Goal: Task Accomplishment & Management: Use online tool/utility

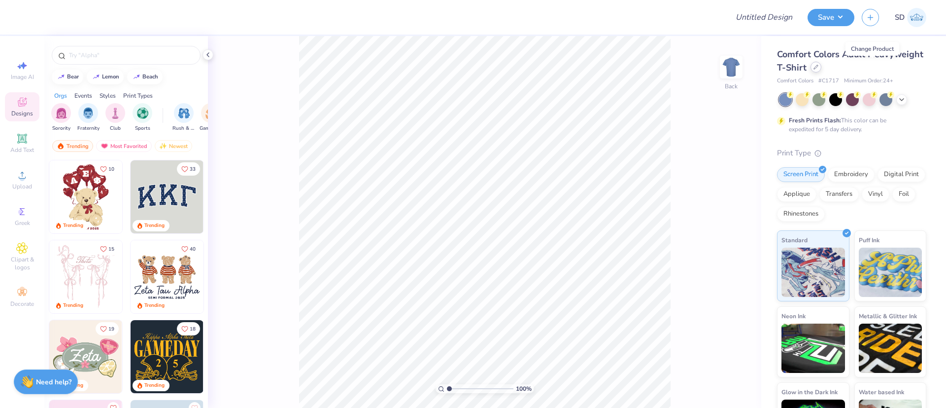
click at [818, 67] on icon at bounding box center [816, 67] width 4 height 4
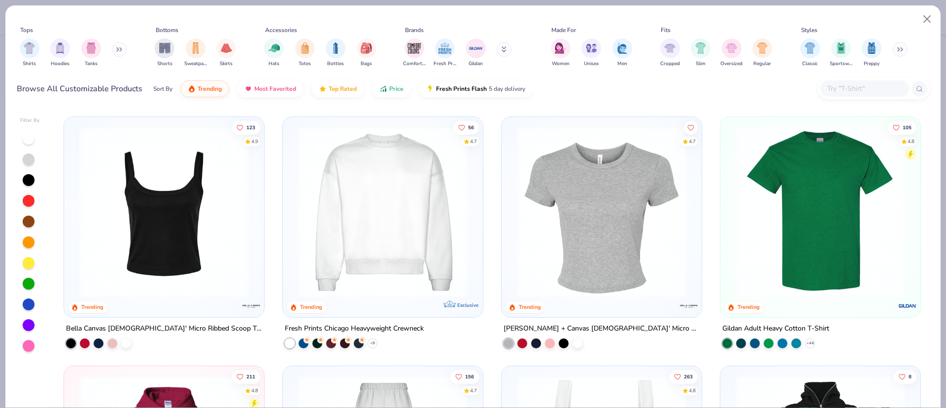
scroll to position [245, 0]
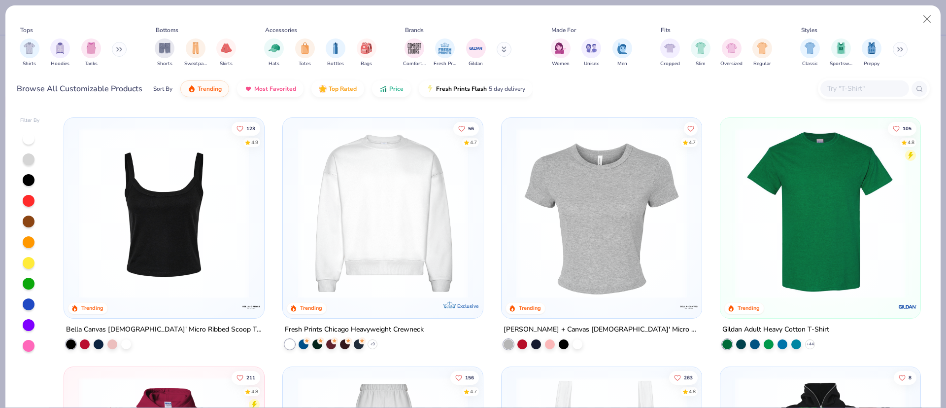
click at [115, 48] on button at bounding box center [119, 49] width 15 height 15
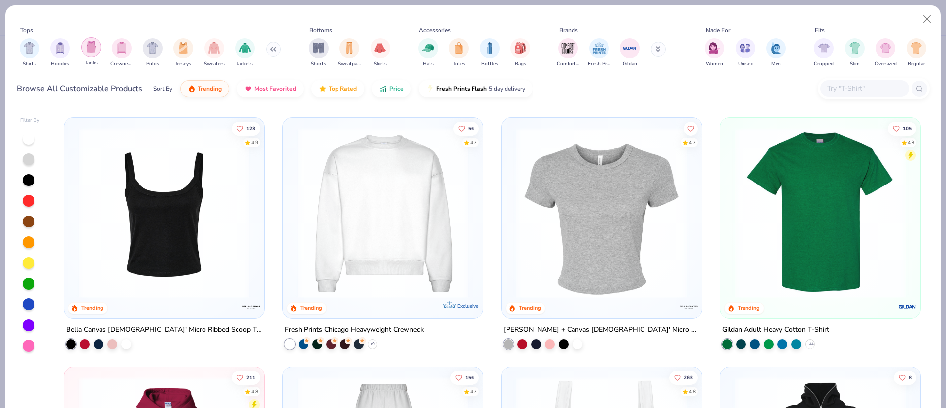
click at [95, 48] on img "filter for Tanks" at bounding box center [91, 46] width 11 height 11
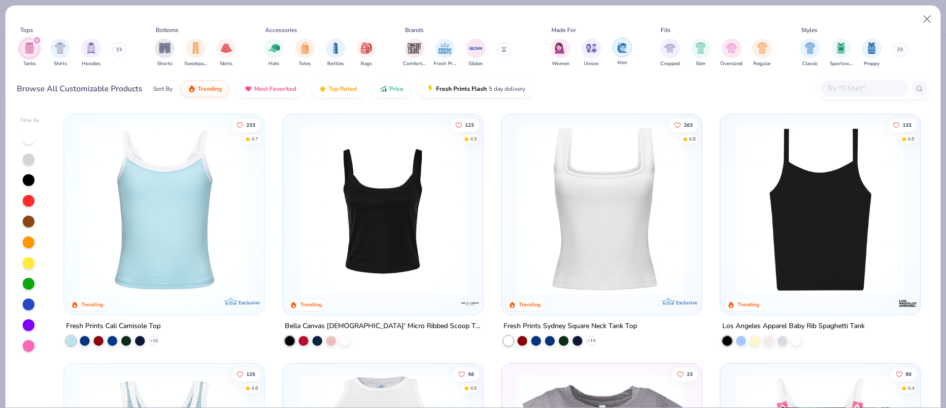
click at [623, 49] on img "filter for Men" at bounding box center [622, 46] width 11 height 11
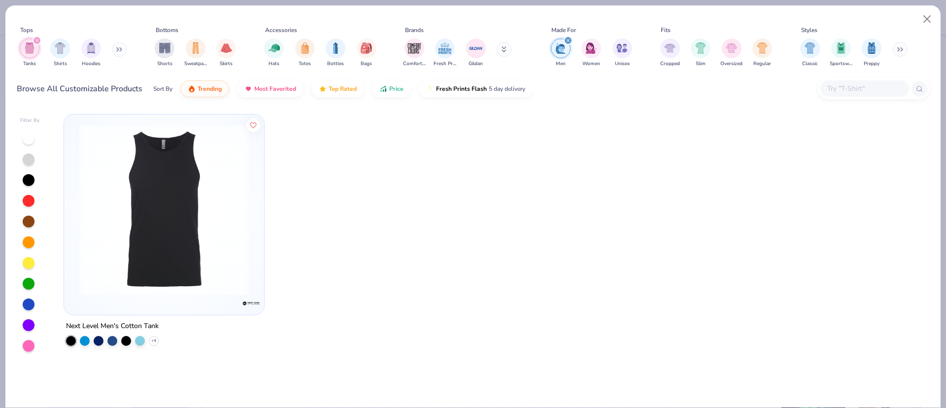
click at [203, 239] on img at bounding box center [164, 209] width 180 height 171
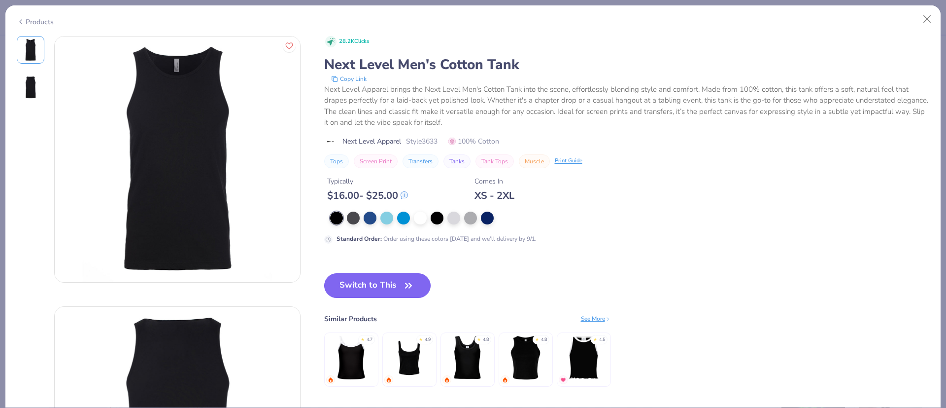
click at [360, 283] on button "Switch to This" at bounding box center [377, 285] width 107 height 25
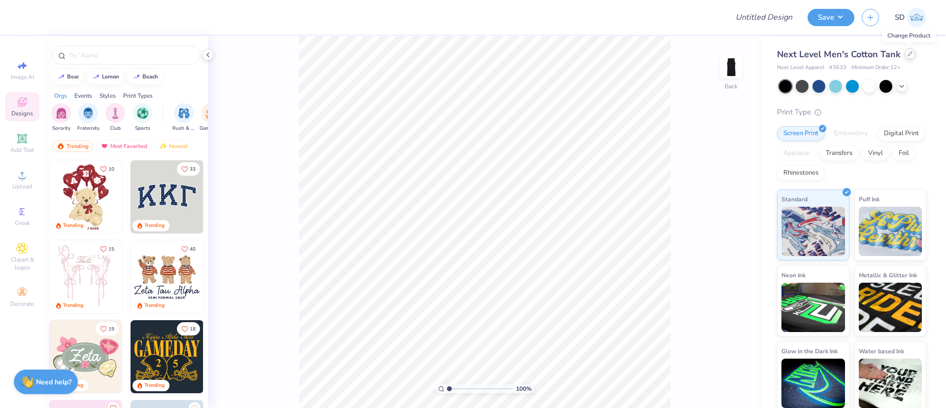
click at [906, 50] on div at bounding box center [910, 53] width 11 height 11
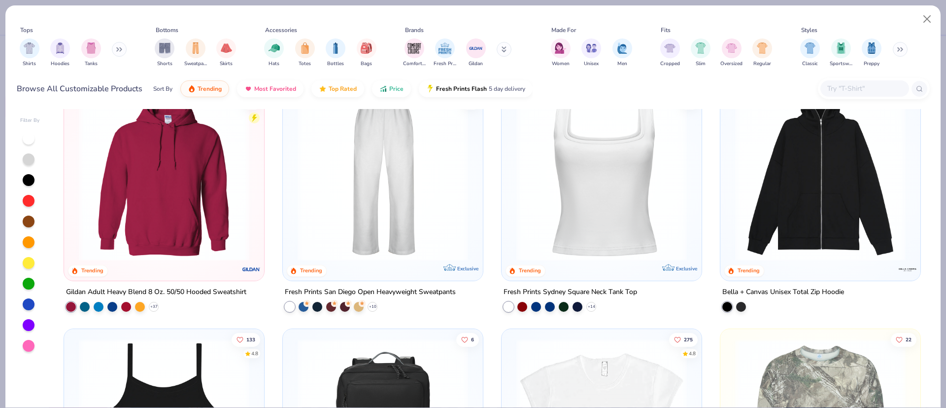
scroll to position [531, 0]
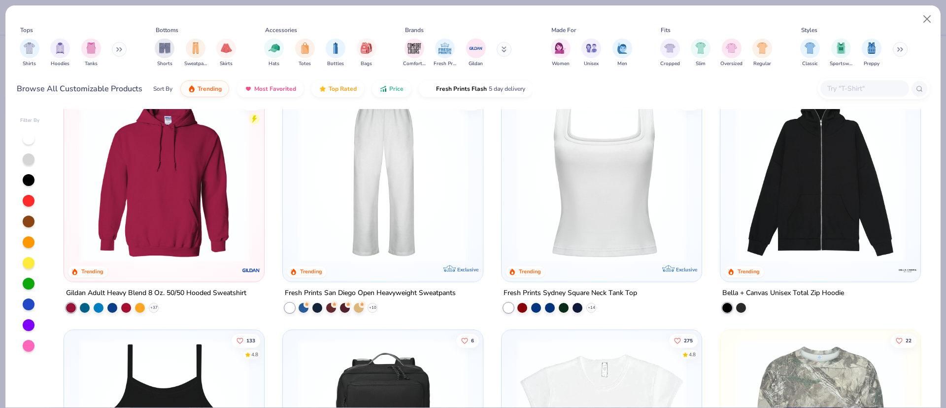
click at [119, 47] on icon at bounding box center [119, 49] width 6 height 5
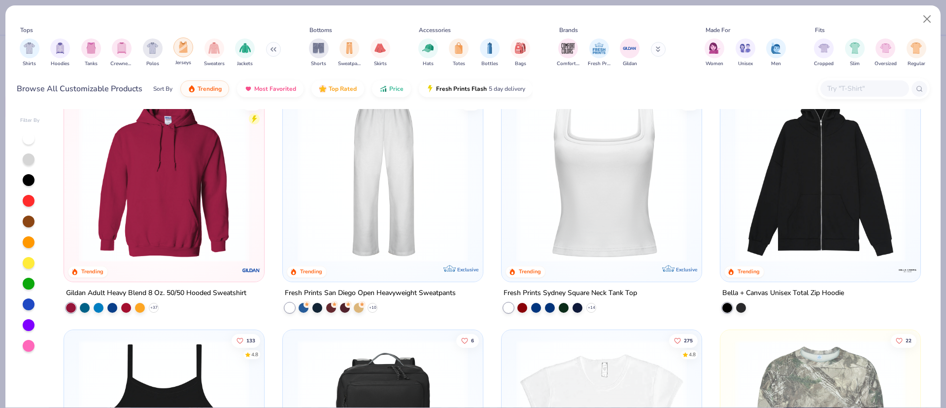
click at [184, 54] on div "filter for Jerseys" at bounding box center [184, 47] width 20 height 20
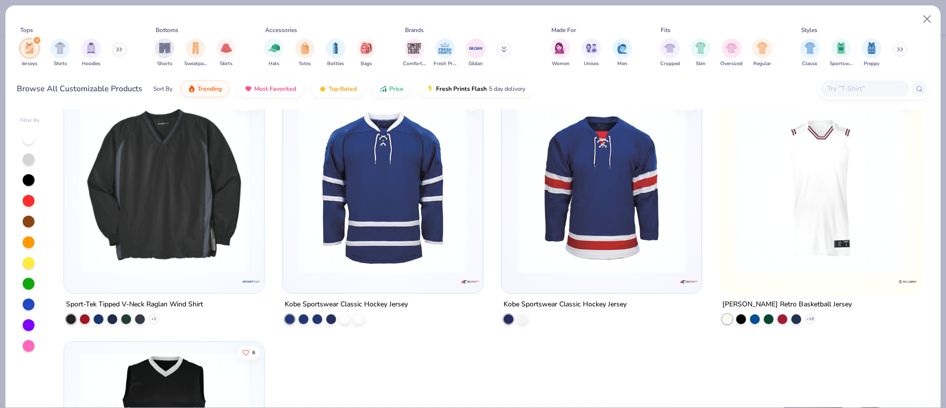
scroll to position [453, 0]
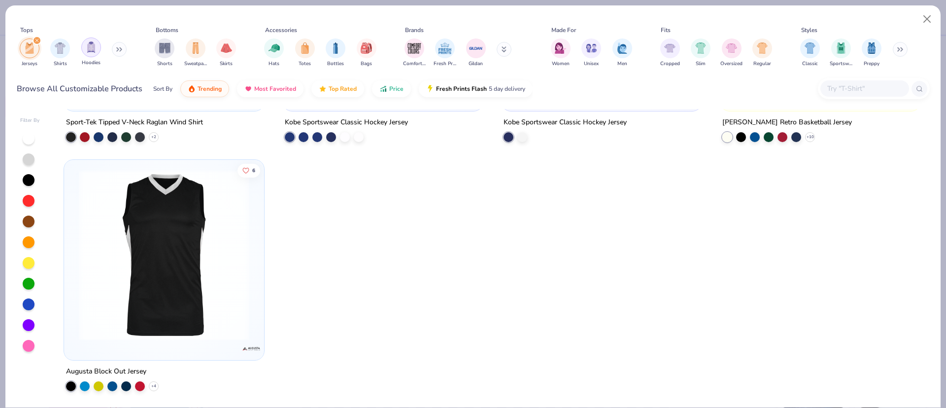
click at [89, 47] on img "filter for Hoodies" at bounding box center [91, 46] width 11 height 11
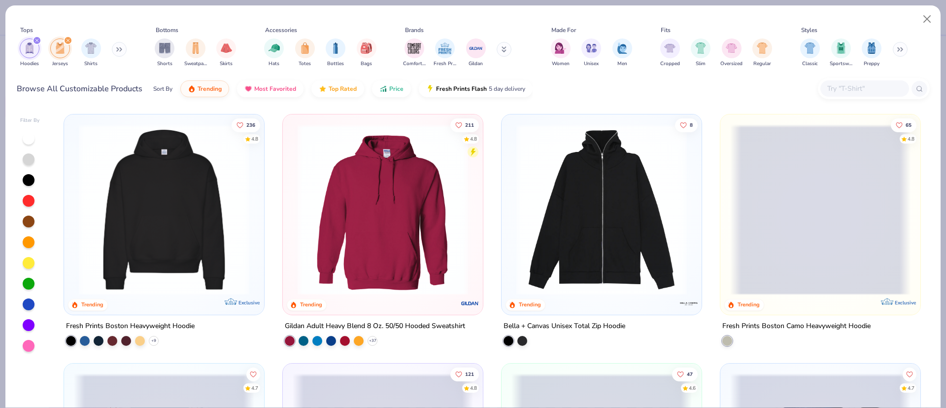
click at [65, 37] on div "filter for Jerseys" at bounding box center [68, 40] width 9 height 9
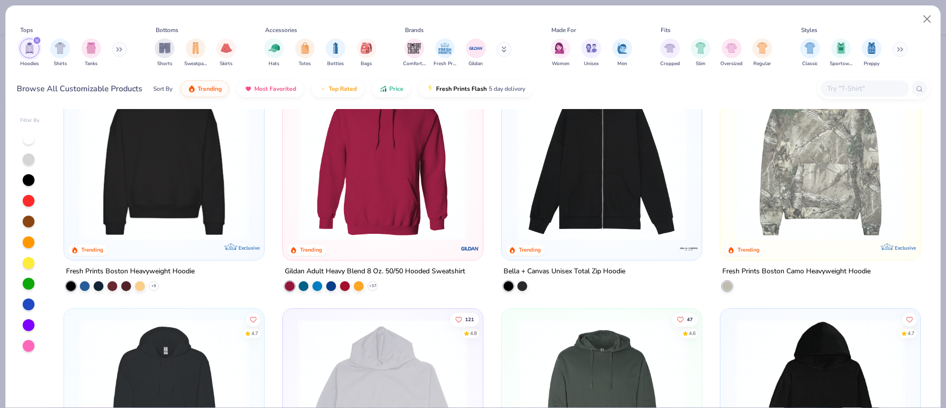
scroll to position [54, 0]
click at [437, 234] on img at bounding box center [383, 155] width 180 height 171
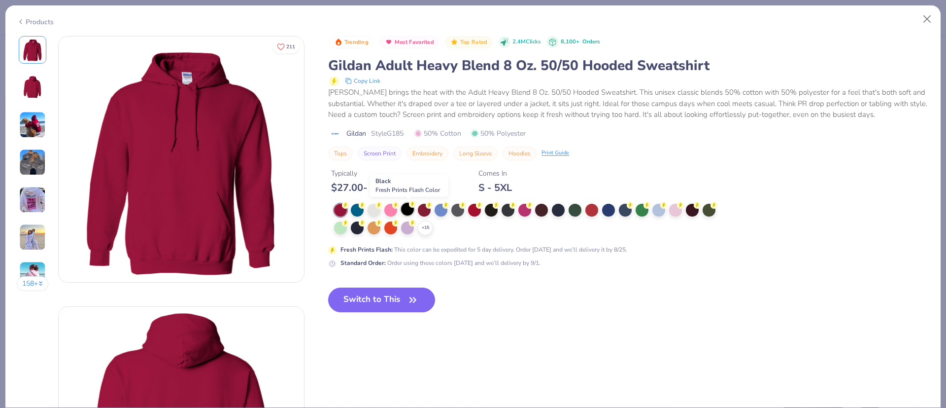
click at [411, 207] on div at bounding box center [407, 209] width 13 height 13
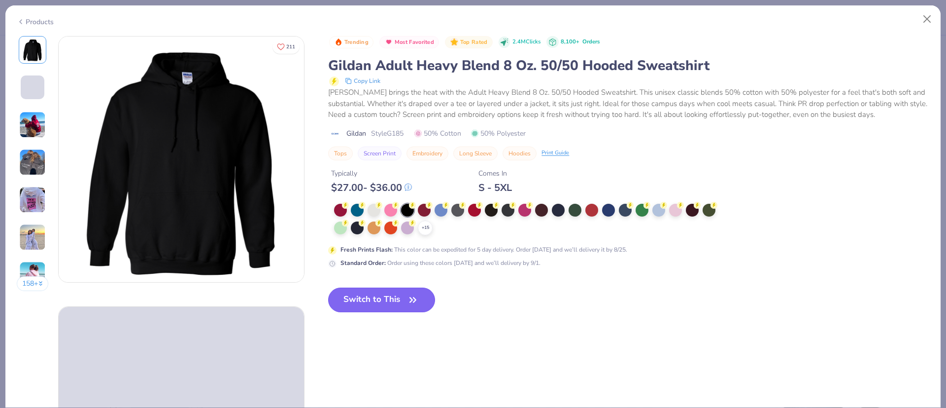
click at [386, 299] on button "Switch to This" at bounding box center [381, 299] width 107 height 25
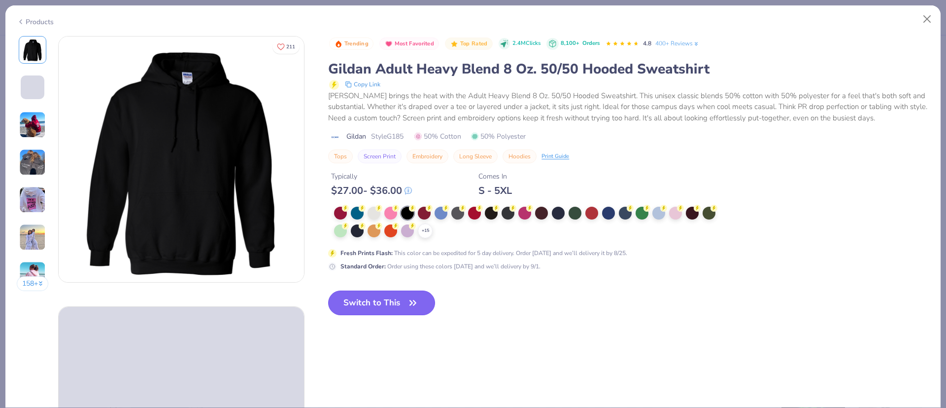
click at [374, 308] on button "Switch to This" at bounding box center [381, 302] width 107 height 25
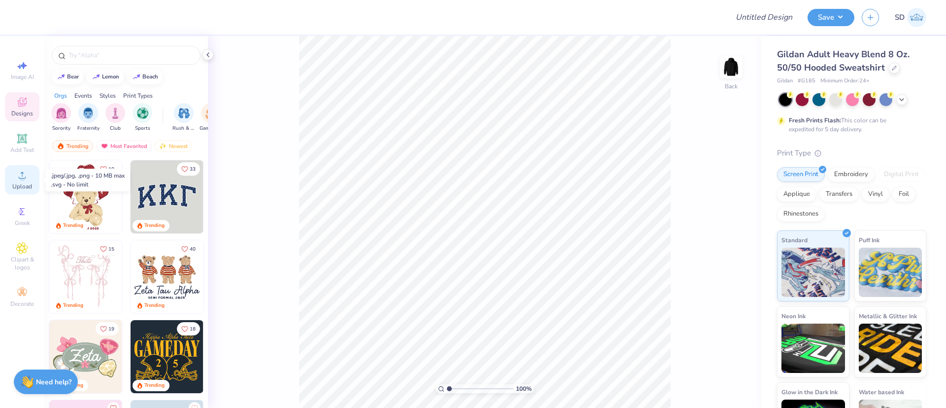
click at [22, 178] on circle at bounding box center [21, 177] width 5 height 5
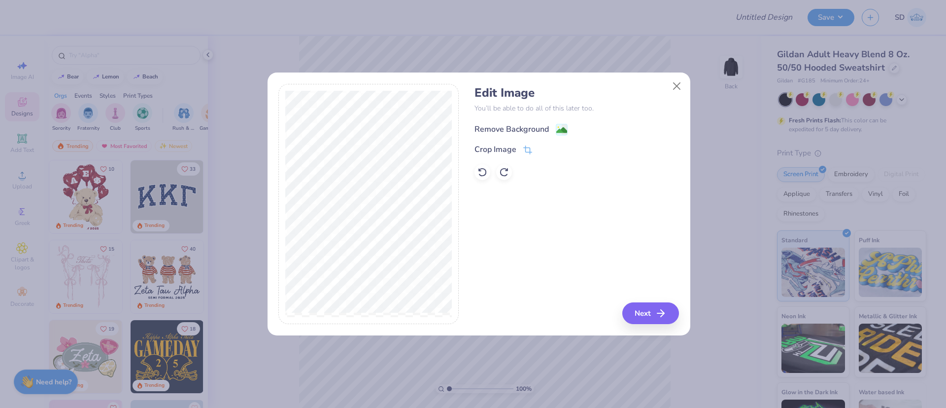
click at [507, 128] on div "Remove Background" at bounding box center [512, 129] width 74 height 12
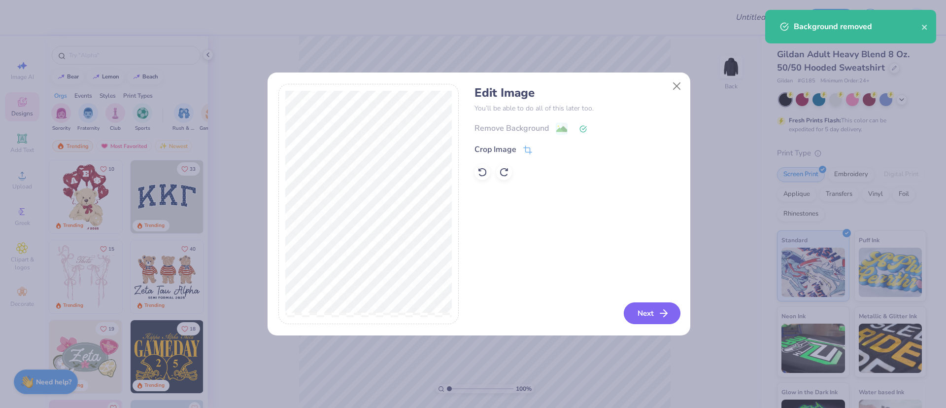
click at [668, 315] on icon "button" at bounding box center [664, 313] width 12 height 12
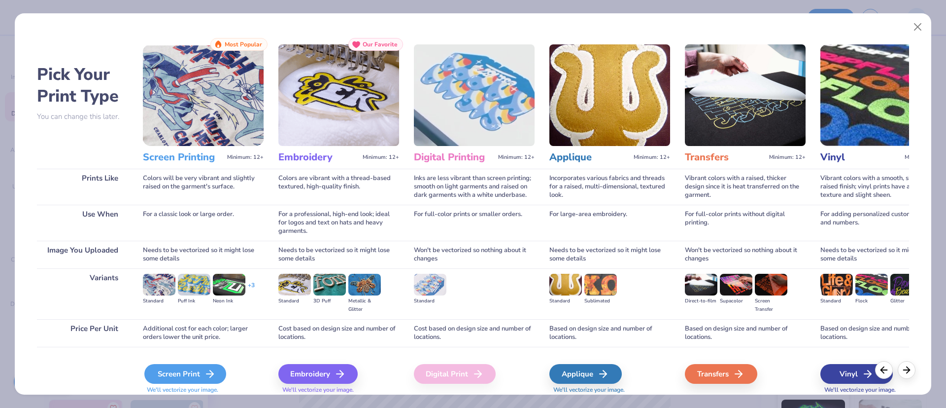
click at [197, 368] on div "Screen Print" at bounding box center [185, 374] width 82 height 20
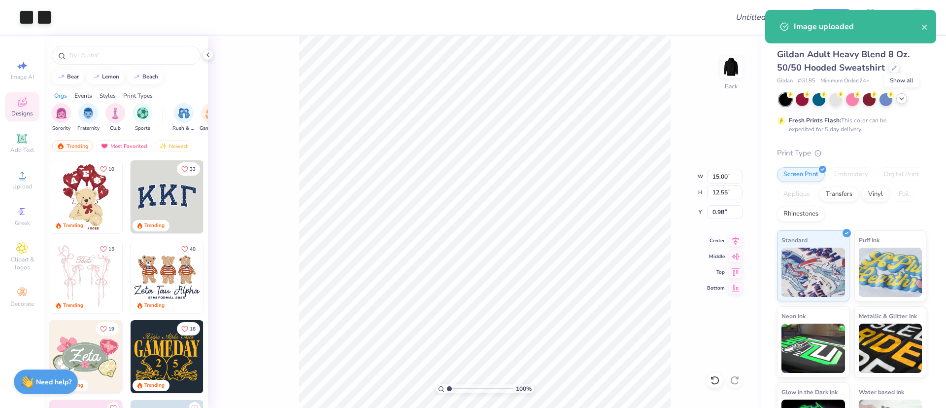
click at [903, 95] on icon at bounding box center [902, 99] width 8 height 8
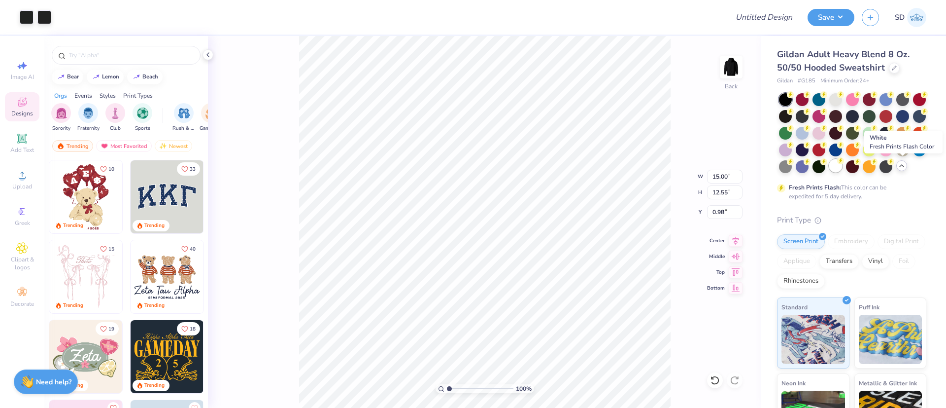
click at [842, 168] on div at bounding box center [836, 165] width 13 height 13
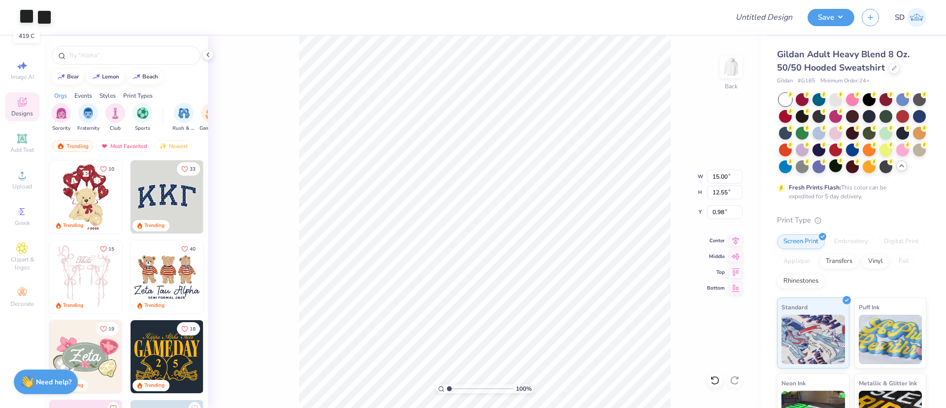
click at [29, 12] on div at bounding box center [27, 16] width 14 height 14
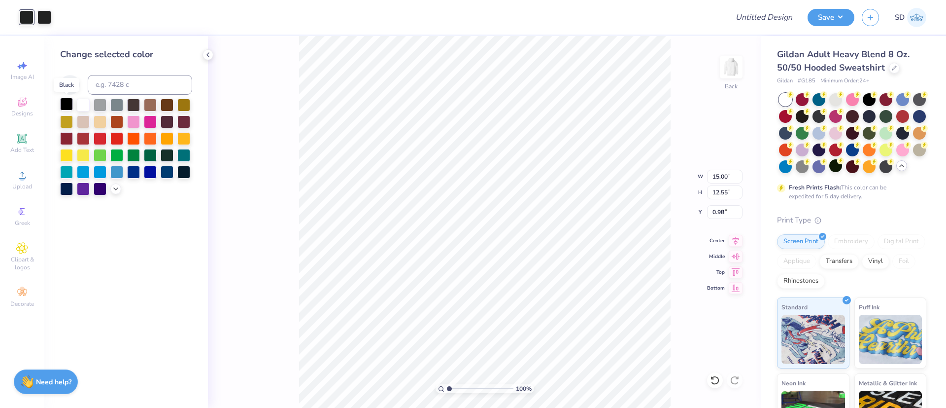
click at [71, 104] on div at bounding box center [66, 104] width 13 height 13
click at [44, 12] on div at bounding box center [44, 16] width 14 height 14
click at [65, 101] on div at bounding box center [66, 104] width 13 height 13
click at [870, 99] on div at bounding box center [869, 98] width 13 height 13
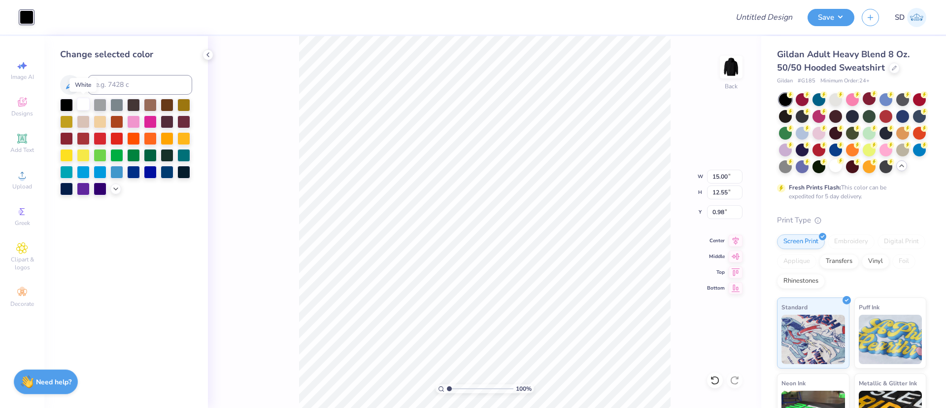
click at [78, 101] on div at bounding box center [83, 104] width 13 height 13
click at [842, 166] on div at bounding box center [836, 165] width 13 height 13
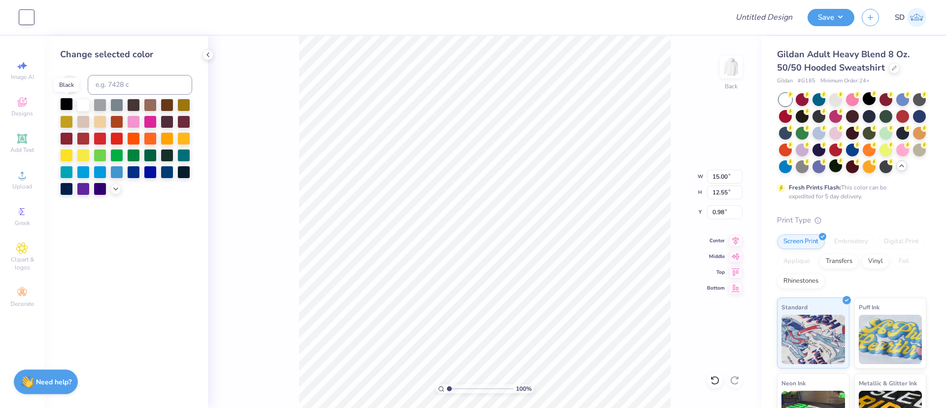
click at [61, 106] on div at bounding box center [66, 104] width 13 height 13
type input "7.15"
type input "5.99"
type input "7.54"
click at [730, 173] on input "7.15" at bounding box center [724, 177] width 35 height 14
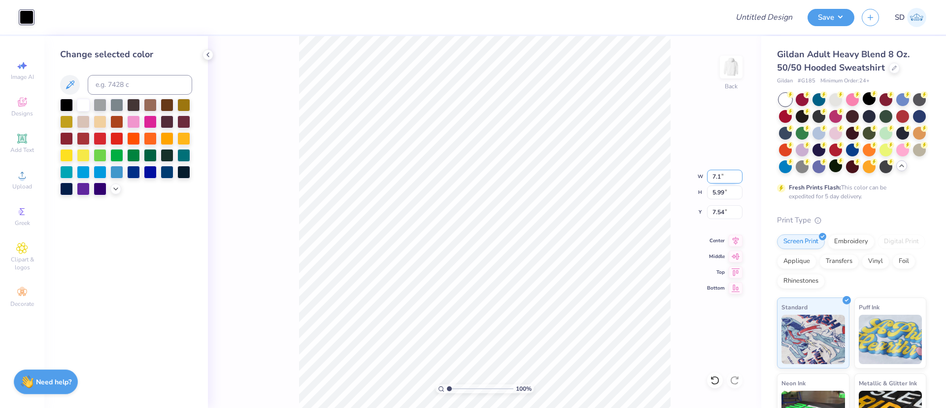
type input "7"
type input "4.00"
type input "3.35"
type input "8.86"
type input "4.50"
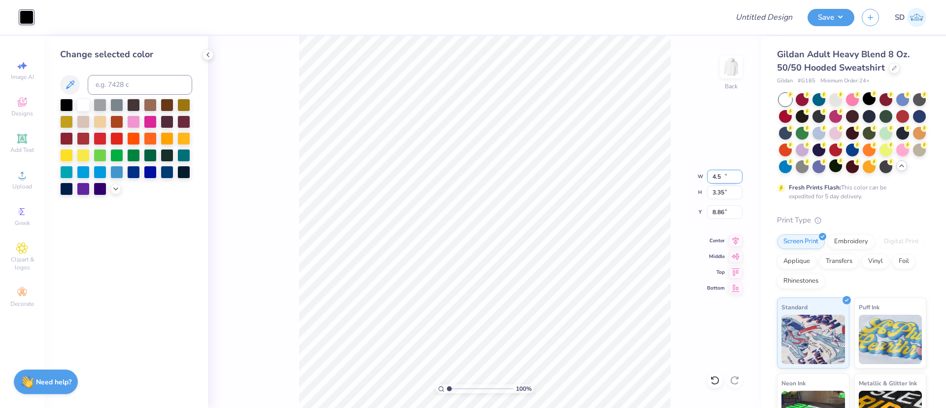
type input "3.77"
type input "3.00"
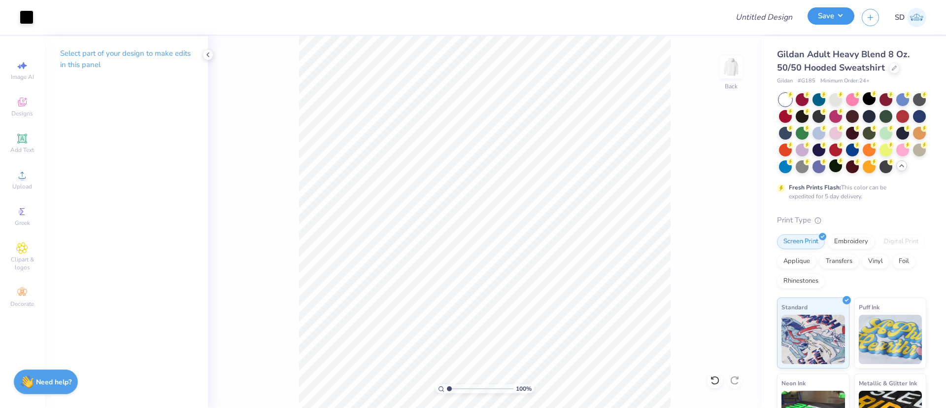
click at [826, 22] on button "Save" at bounding box center [831, 15] width 47 height 17
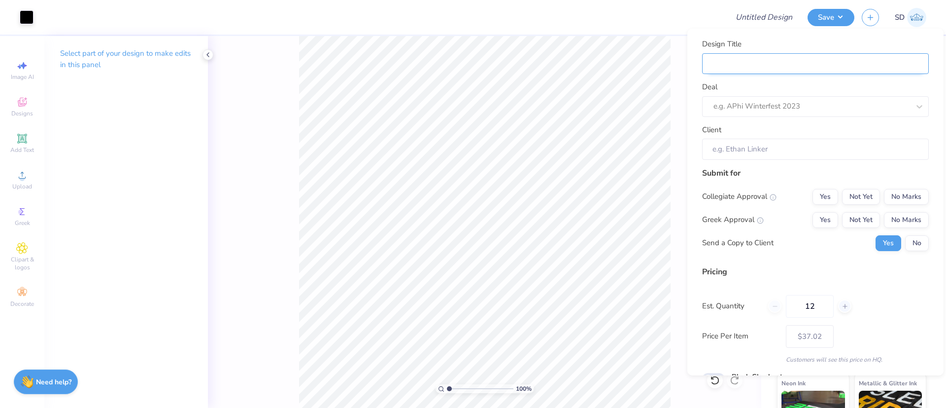
click at [772, 69] on input "Design Title" at bounding box center [815, 63] width 227 height 21
type input "M"
type input "Me"
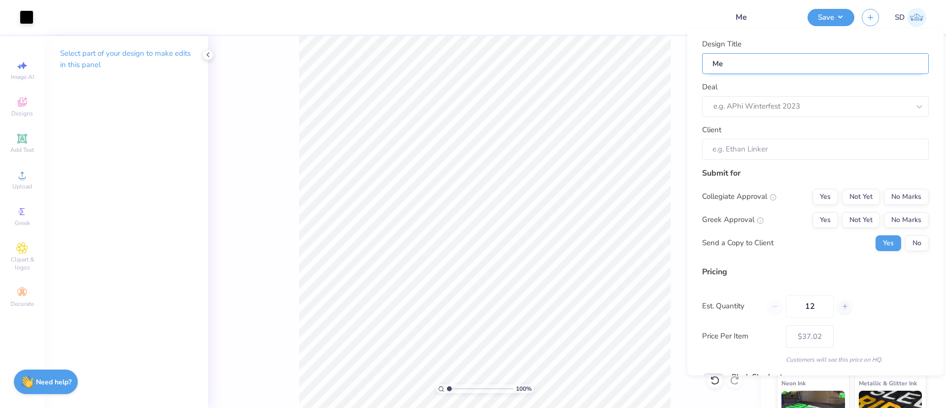
type input "Mer"
type input "Merc"
type input "Merch"
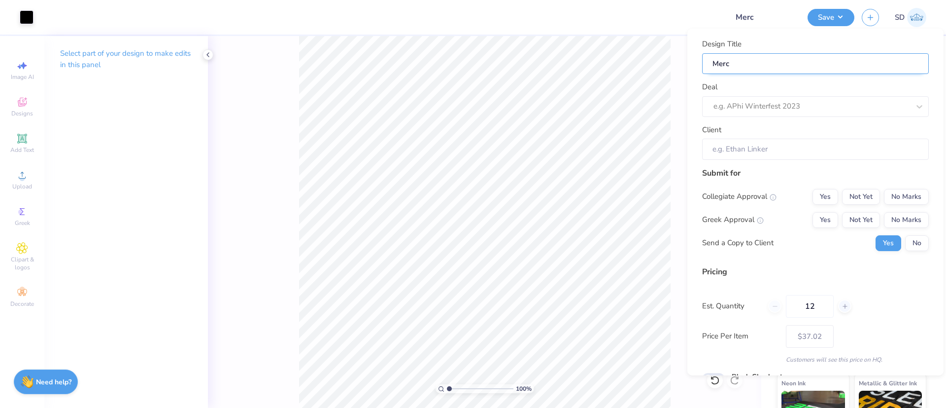
type input "Merch"
type input "Merch f"
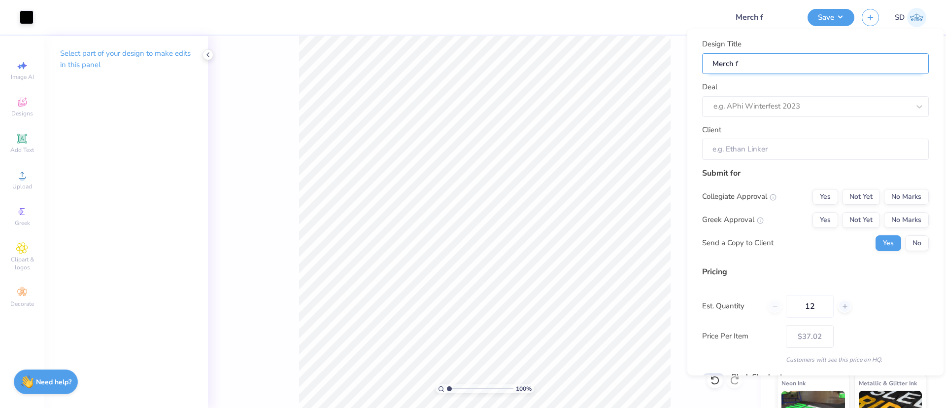
type input "Merch fo"
type input "Merch for"
paste input "Bulldog Powerlifting [GEOGRAPHIC_DATA][US_STATE]"
type input "Merch for Bulldog Powerlifting [GEOGRAPHIC_DATA][US_STATE]"
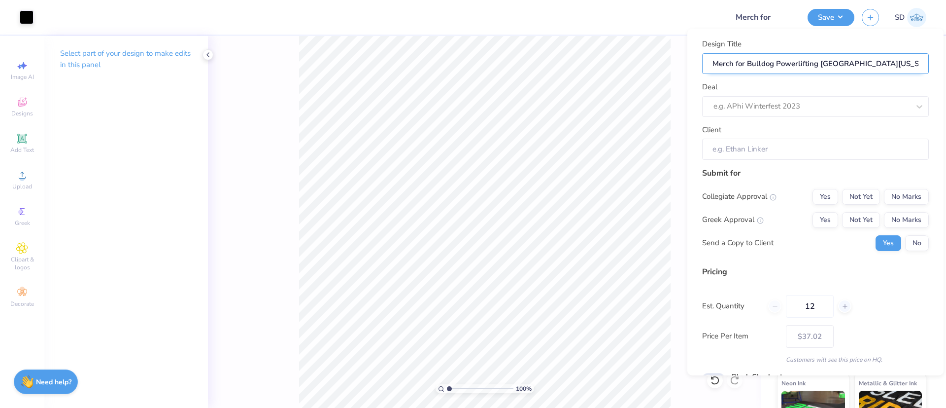
type input "Merch for Bulldog Powerlifting [GEOGRAPHIC_DATA][US_STATE]"
click at [820, 110] on div at bounding box center [802, 106] width 176 height 13
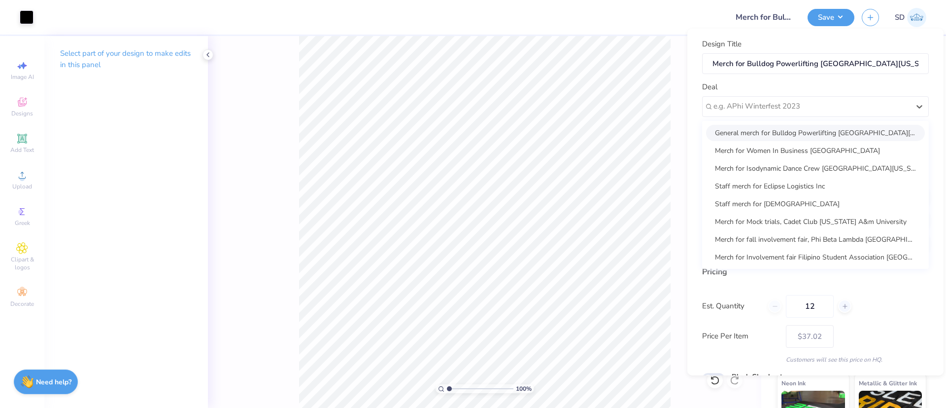
click at [799, 137] on div "General merch for Bulldog Powerlifting [GEOGRAPHIC_DATA][US_STATE]" at bounding box center [815, 133] width 219 height 16
type input "[PERSON_NAME]"
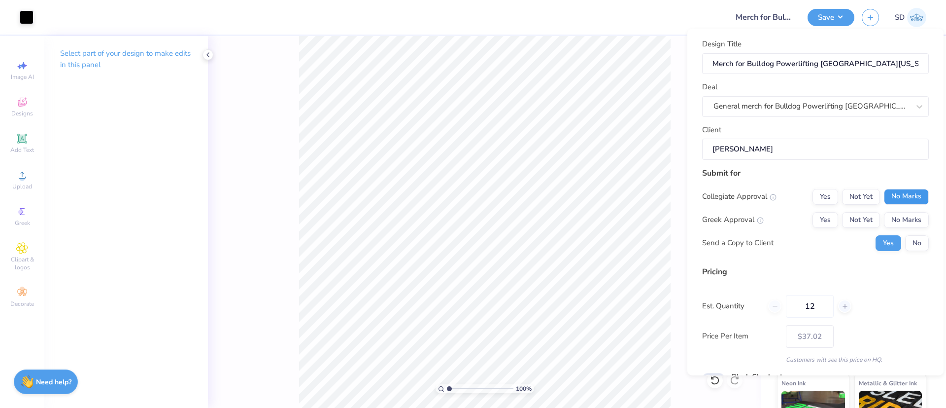
click at [904, 192] on button "No Marks" at bounding box center [906, 197] width 45 height 16
click at [905, 220] on button "No Marks" at bounding box center [906, 220] width 45 height 16
click at [906, 236] on button "No" at bounding box center [917, 243] width 24 height 16
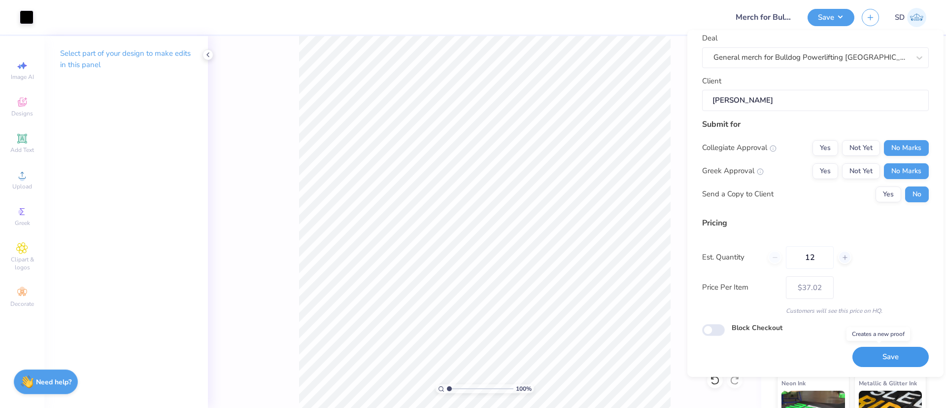
click at [888, 366] on button "Save" at bounding box center [891, 357] width 76 height 20
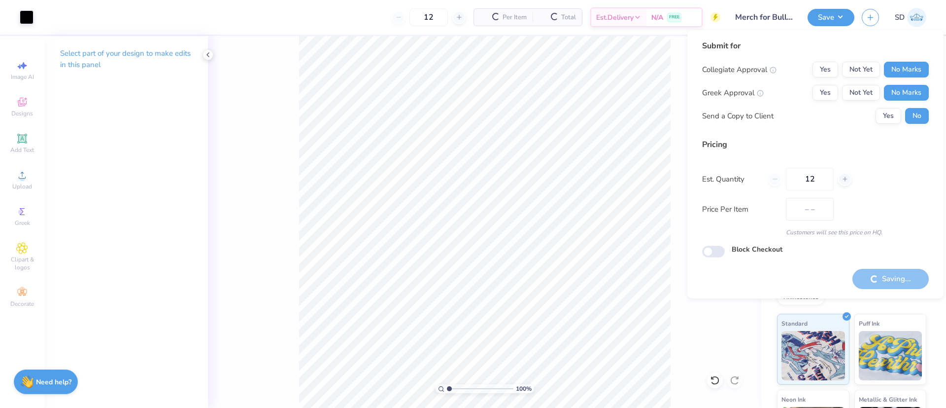
type input "– –"
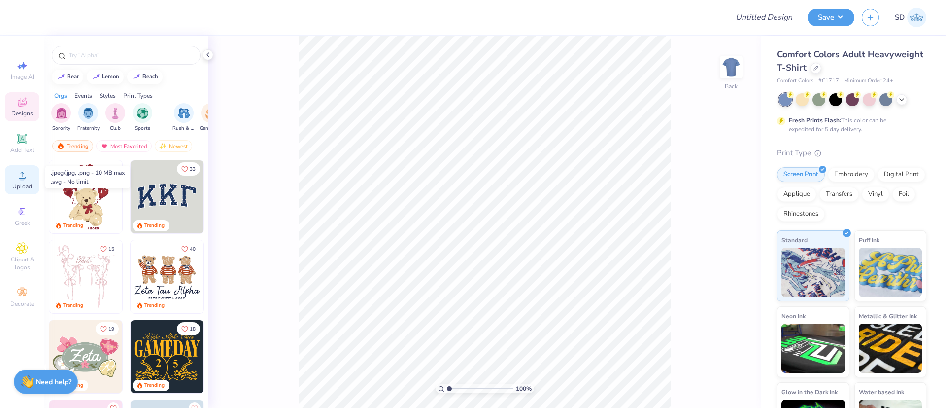
click at [30, 176] on div "Upload" at bounding box center [22, 179] width 35 height 29
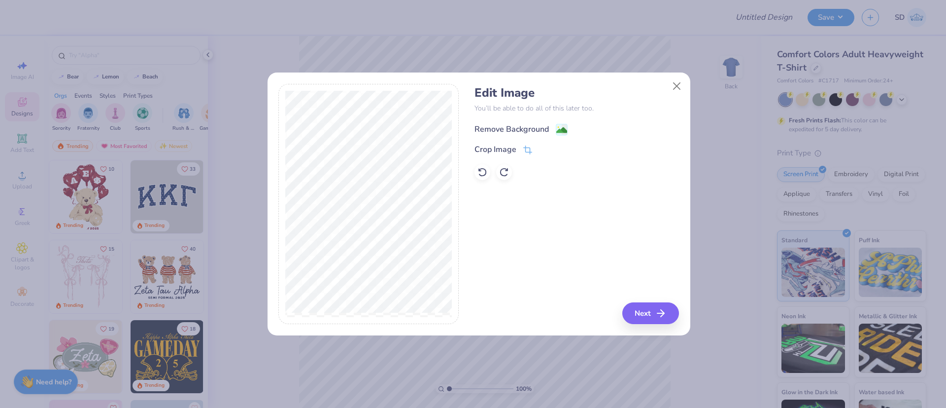
click at [527, 128] on div "Remove Background" at bounding box center [512, 129] width 74 height 12
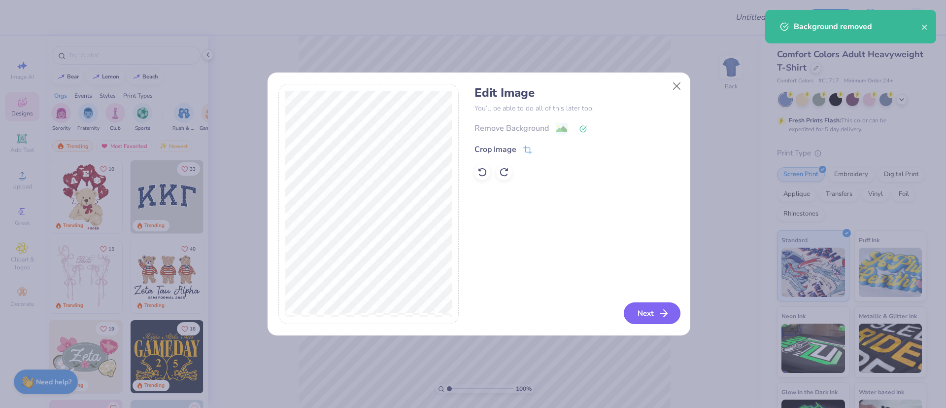
click at [656, 312] on button "Next" at bounding box center [652, 313] width 57 height 22
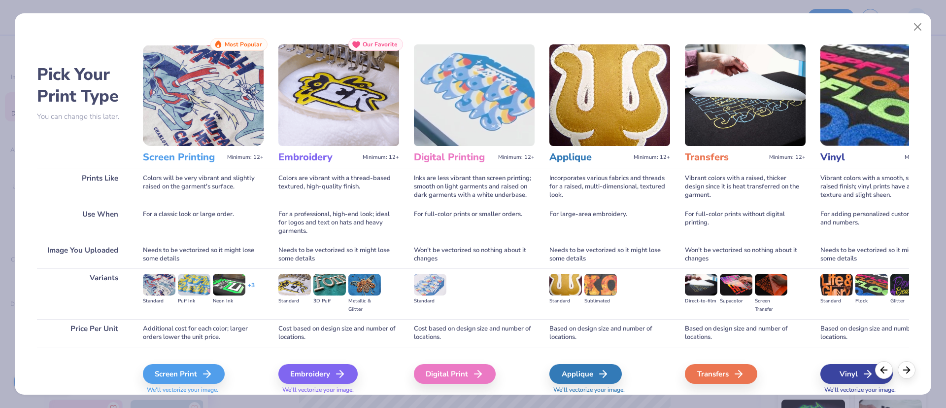
scroll to position [35, 0]
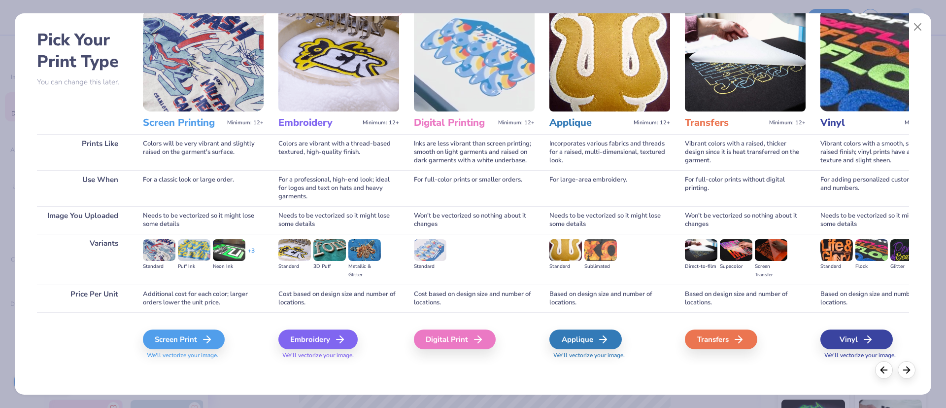
click at [207, 355] on span "We'll vectorize your image." at bounding box center [203, 355] width 121 height 8
click at [204, 329] on div "Screen Print" at bounding box center [185, 339] width 82 height 20
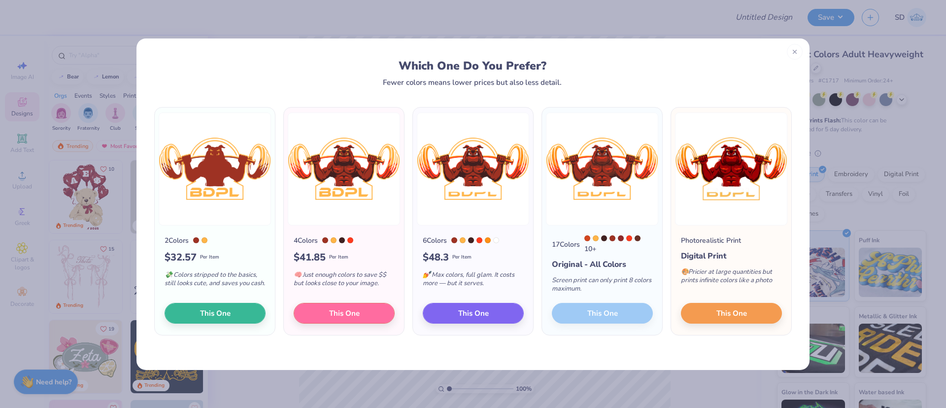
click at [598, 314] on div "17 Colors 10 + Original - All Colors Screen print can only print 8 colors maxim…" at bounding box center [602, 280] width 120 height 110
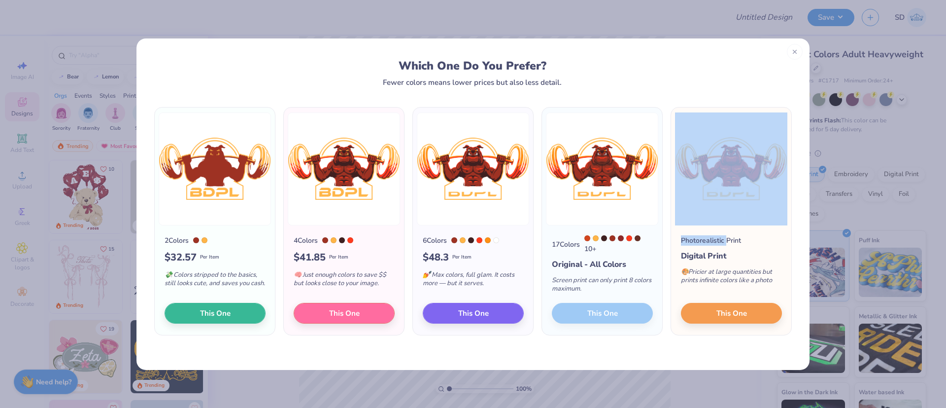
click at [598, 314] on div "17 Colors 10 + Original - All Colors Screen print can only print 8 colors maxim…" at bounding box center [602, 280] width 120 height 110
click at [474, 313] on span "This One" at bounding box center [473, 311] width 31 height 11
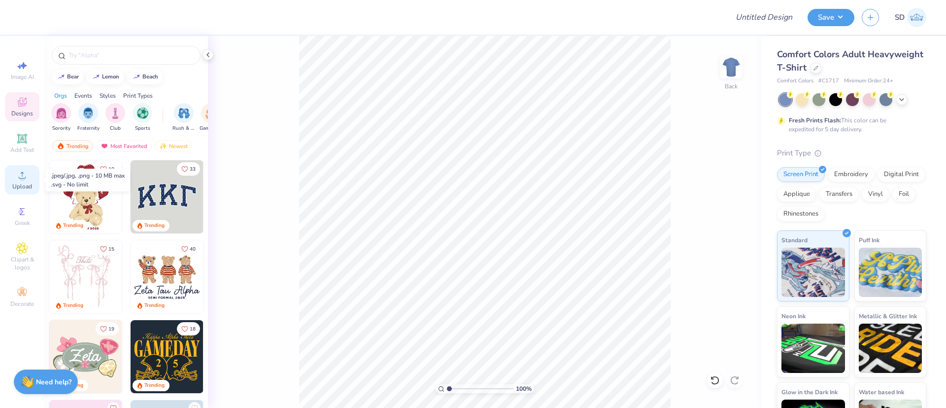
click at [23, 181] on div "Upload" at bounding box center [22, 179] width 35 height 29
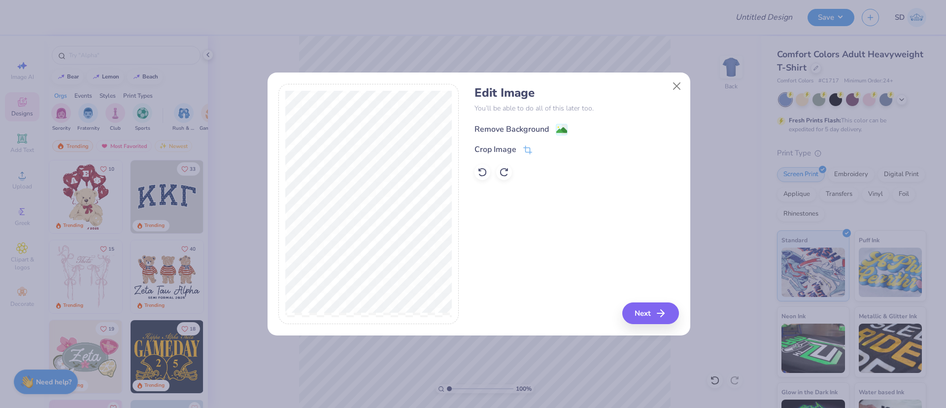
click at [494, 127] on div "Remove Background" at bounding box center [512, 129] width 74 height 12
click at [650, 311] on button "Next" at bounding box center [652, 313] width 57 height 22
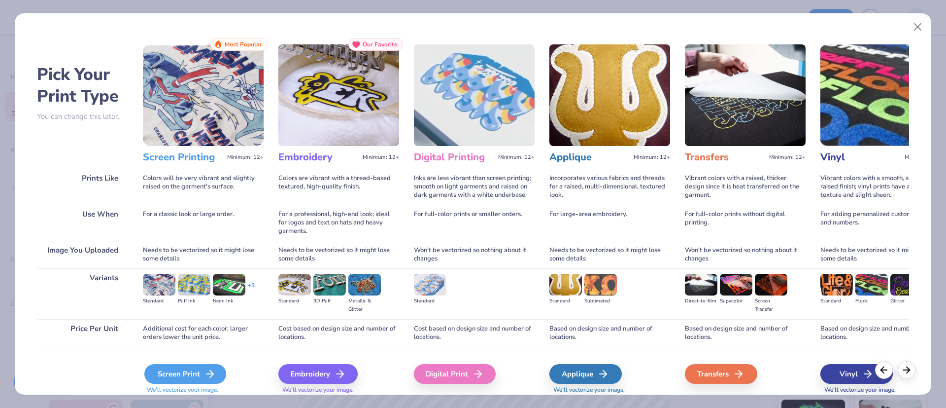
click at [186, 378] on div "Screen Print" at bounding box center [185, 374] width 82 height 20
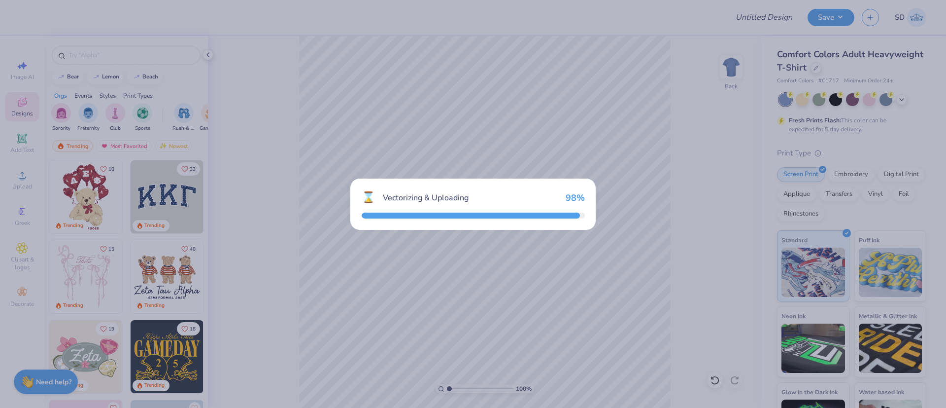
click at [871, 67] on div "⌛ Vectorizing & Uploading 98 %" at bounding box center [473, 204] width 946 height 408
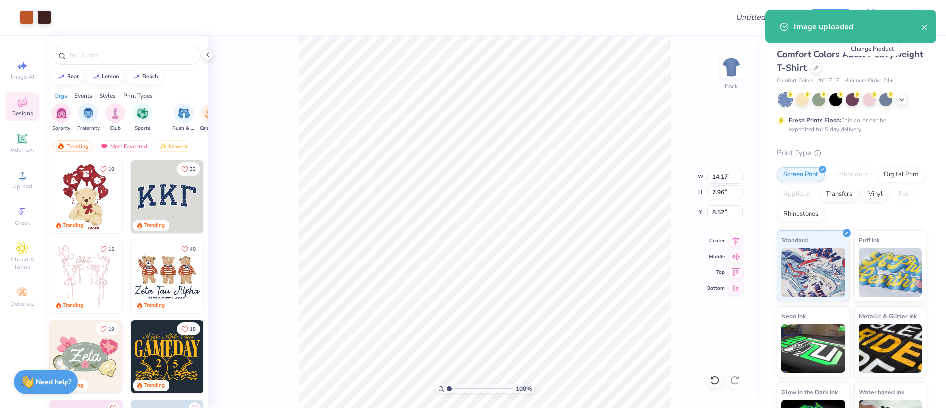
click at [819, 67] on icon at bounding box center [816, 68] width 5 height 5
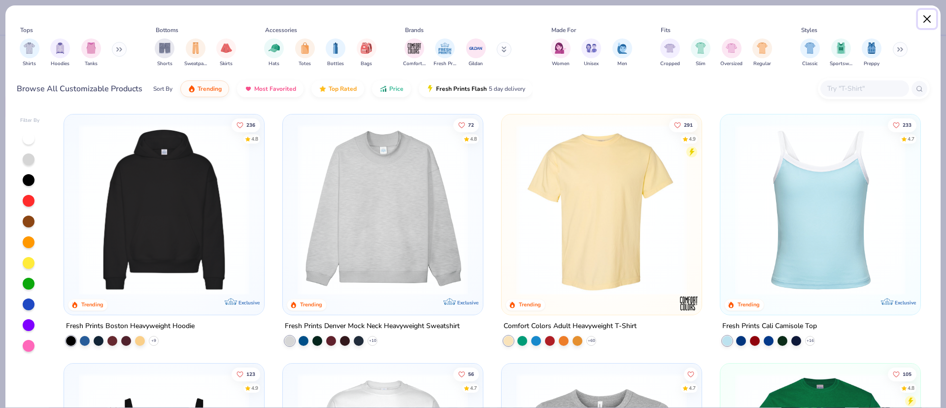
click at [924, 17] on button "Close" at bounding box center [927, 19] width 19 height 19
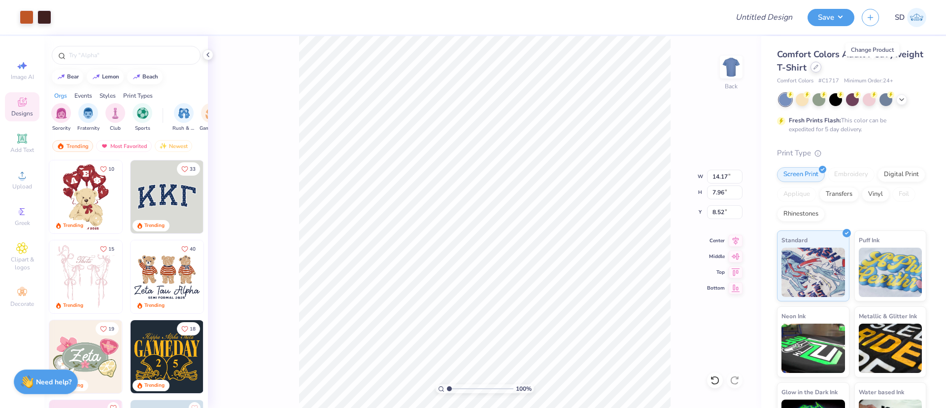
click at [818, 67] on icon at bounding box center [816, 67] width 4 height 4
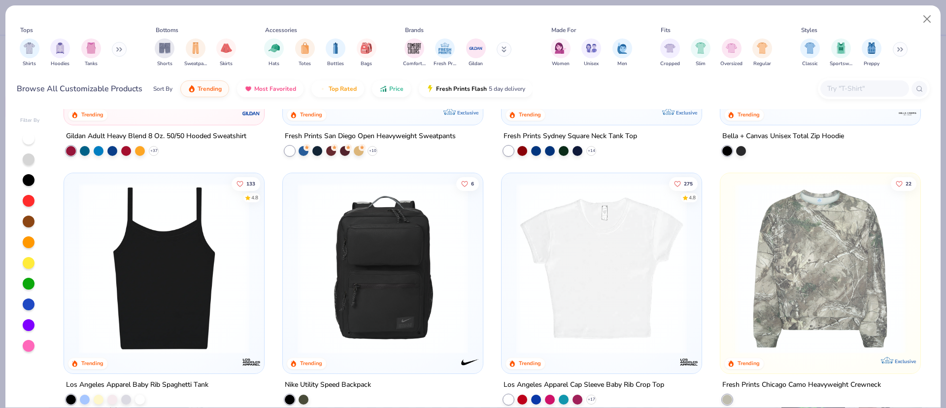
scroll to position [679, 0]
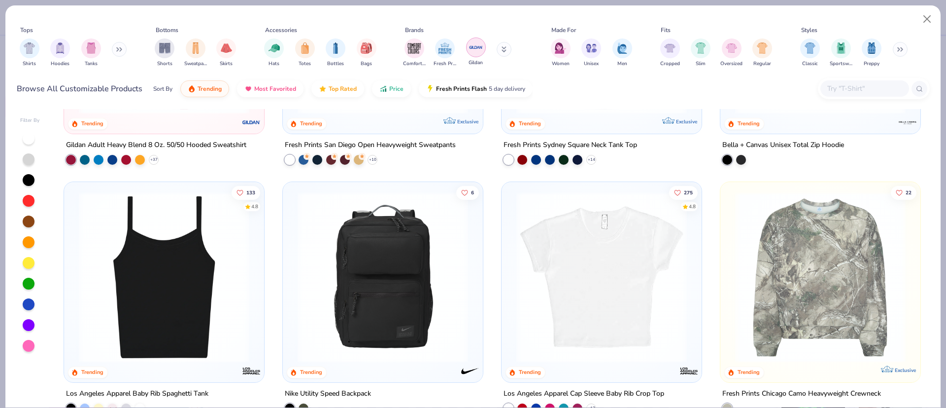
click at [479, 51] on img "filter for Gildan" at bounding box center [476, 47] width 15 height 15
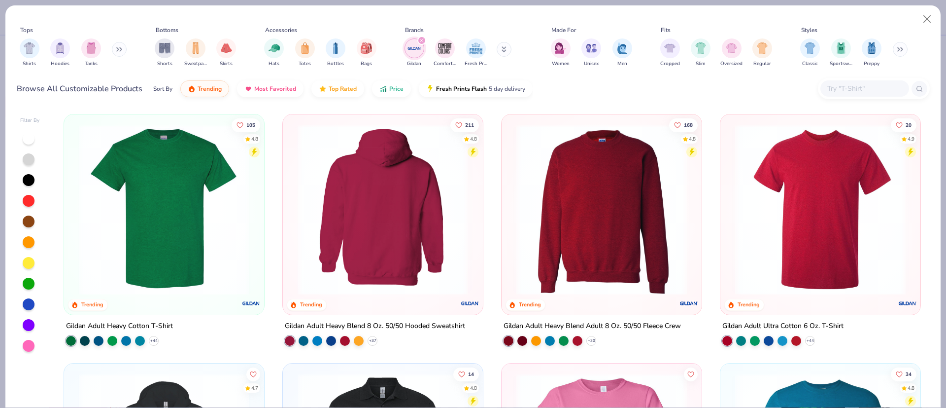
click at [293, 226] on img at bounding box center [202, 209] width 180 height 171
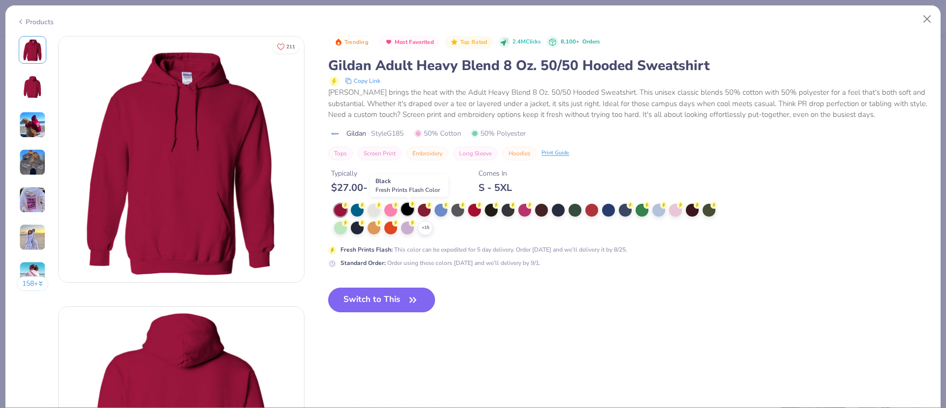
click at [411, 208] on div at bounding box center [407, 209] width 13 height 13
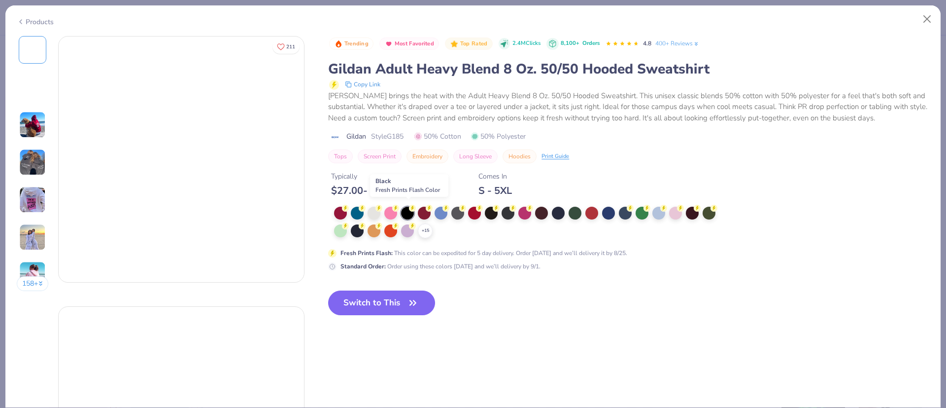
click at [409, 295] on button "Switch to This" at bounding box center [381, 302] width 107 height 25
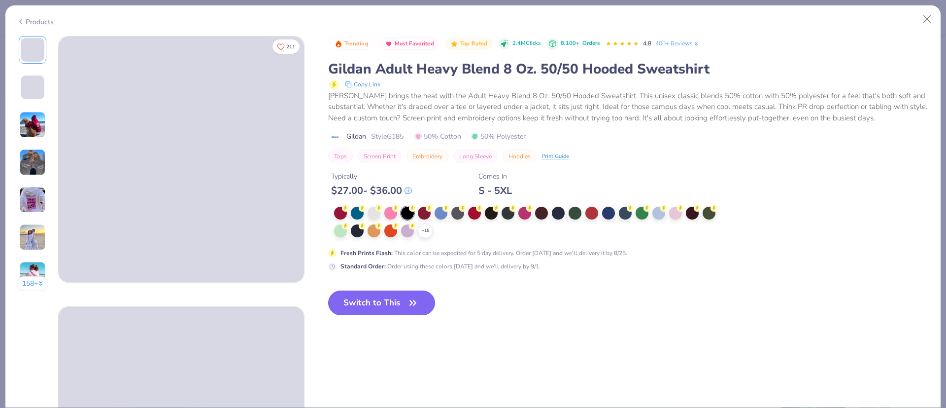
click at [396, 303] on button "Switch to This" at bounding box center [381, 302] width 107 height 25
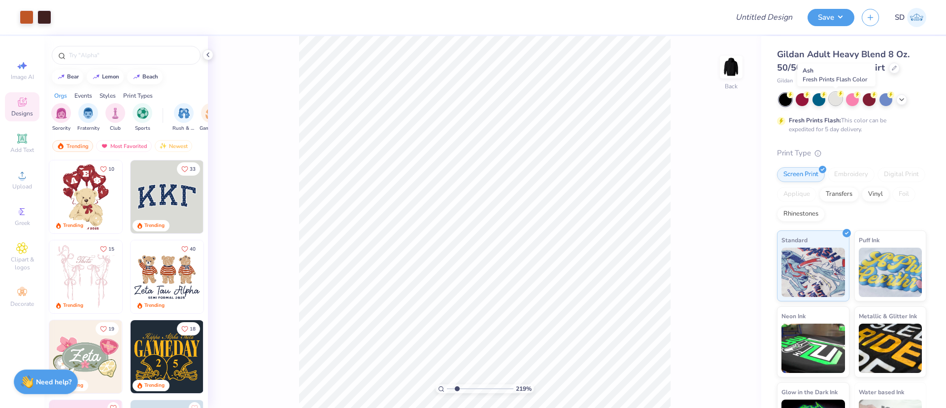
click at [835, 103] on div at bounding box center [836, 98] width 13 height 13
click at [856, 97] on div at bounding box center [852, 98] width 13 height 13
drag, startPoint x: 729, startPoint y: 184, endPoint x: 701, endPoint y: 187, distance: 27.3
click at [701, 187] on div "137 % Back W 14.17 14.17 " H 7.96 7.96 " Y 6.04 6.04 " Center Middle Top Bottom" at bounding box center [485, 222] width 554 height 372
type input "1.36638189969998"
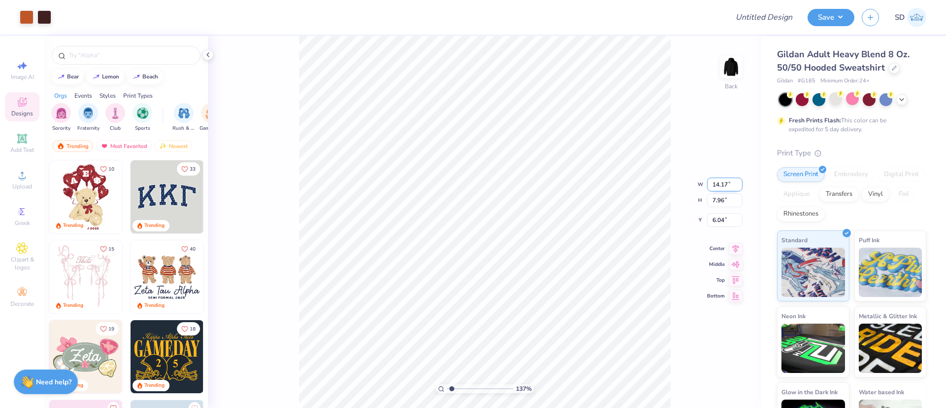
drag, startPoint x: 734, startPoint y: 183, endPoint x: 713, endPoint y: 186, distance: 21.3
click at [713, 186] on input "14.17" at bounding box center [724, 184] width 35 height 14
type input "5"
type input "1.36638189969998"
type input "5.00"
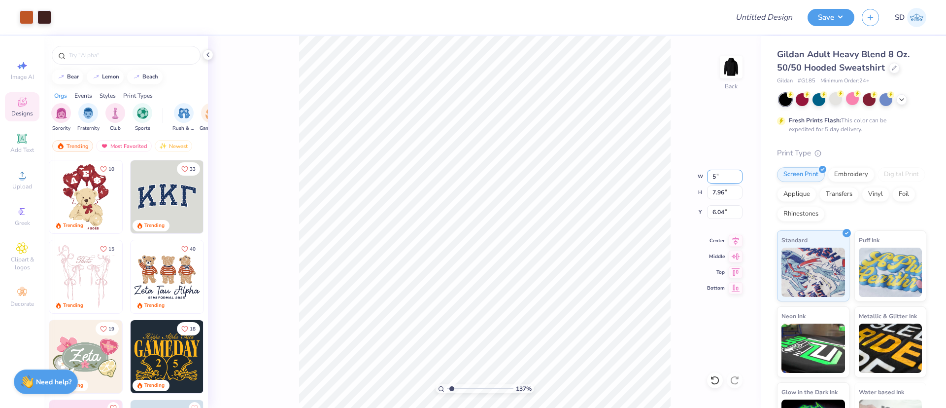
type input "2.81"
type input "8.61"
type input "1.36638189969998"
type input "3.00"
click at [823, 10] on button "Save" at bounding box center [831, 15] width 47 height 17
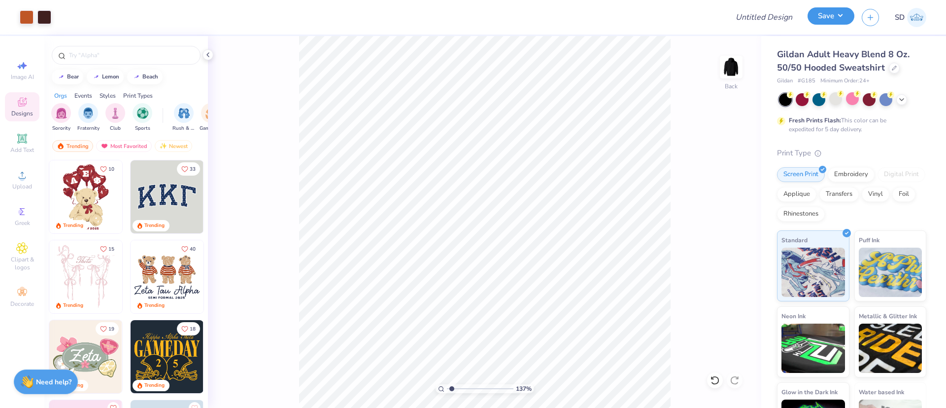
type input "1.36638189969998"
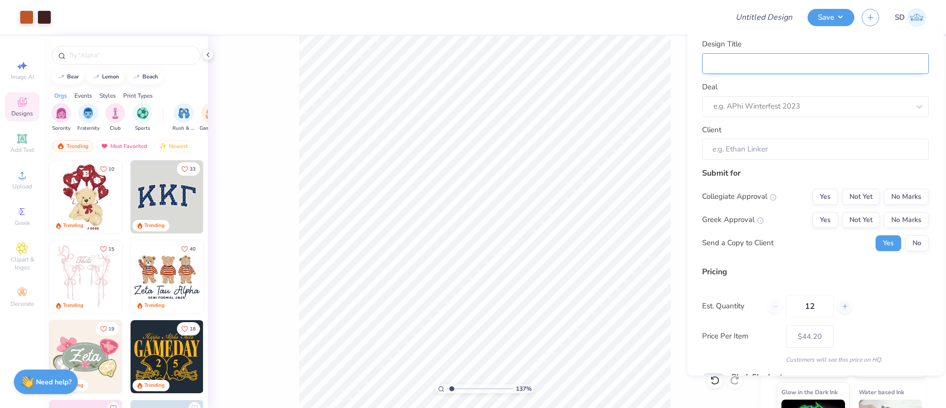
click at [811, 57] on input "Design Title" at bounding box center [815, 63] width 227 height 21
type input "M"
type input "1.36638189969998"
type input "M"
type input "Me"
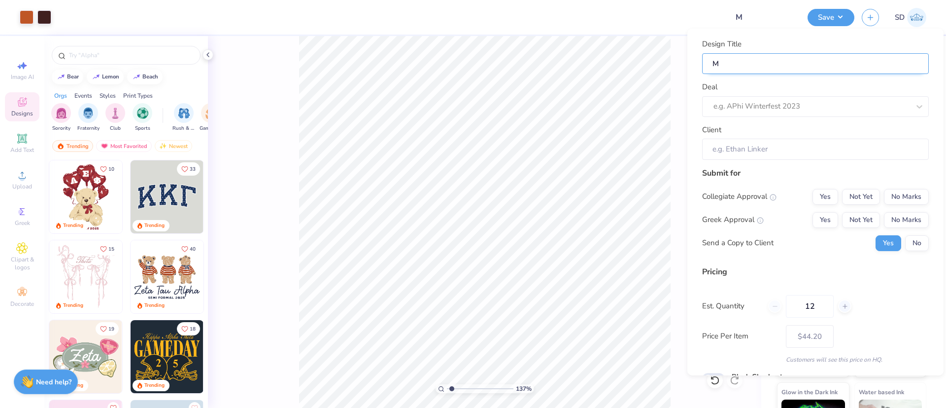
type input "1.36638189969998"
type input "Me"
type input "Mer"
type input "1.36638189969998"
type input "Mer"
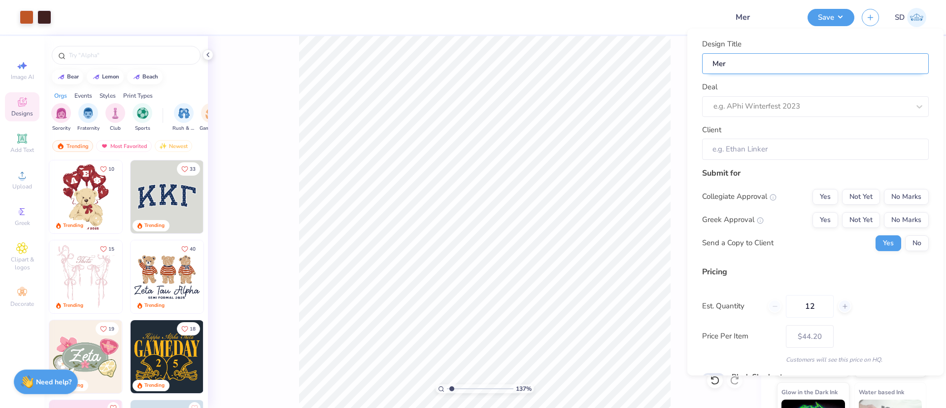
type input "Merc"
type input "1.36638189969998"
type input "Merch"
type input "1.36638189969998"
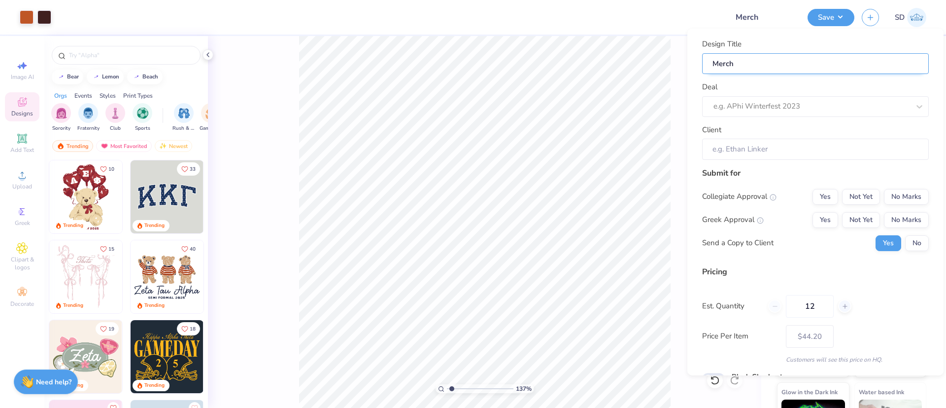
type input "Merch"
type input "1.36638189969998"
type input "Merch f"
type input "1.36638189969998"
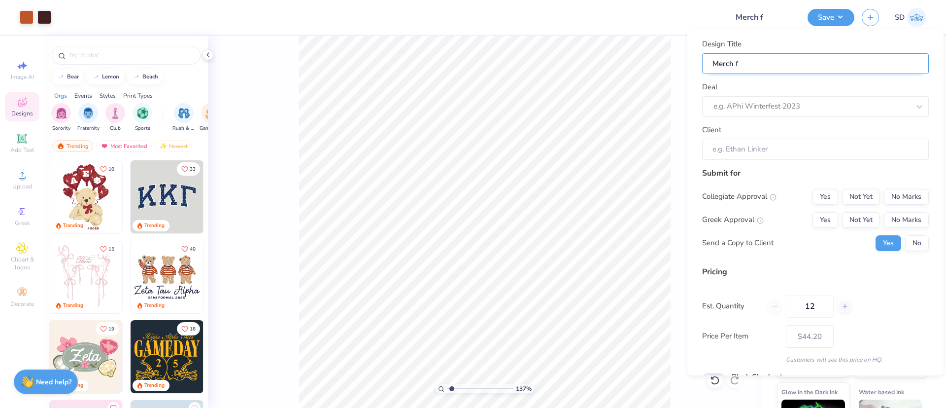
type input "Merch fo"
type input "1.36638189969998"
type input "Merch for"
type input "1.36638189969998"
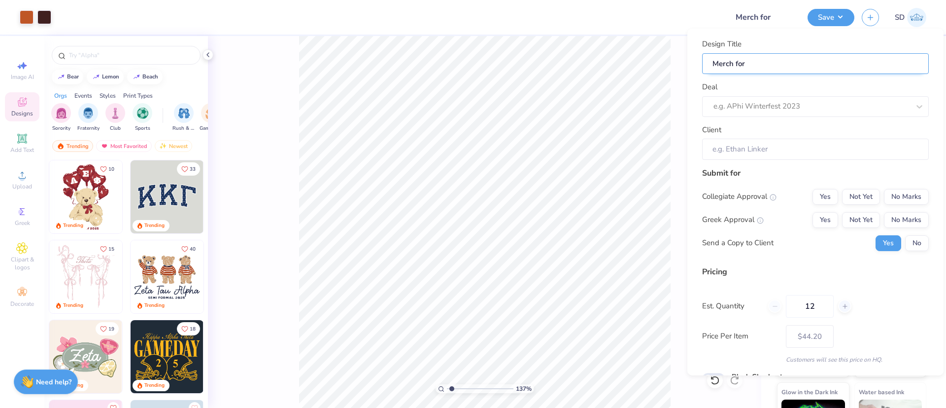
type input "Merch for"
type input "1.36638189969998"
paste input "Bulldog Powerlifting University Of Minnesota:"
type input "Merch for Bulldog Powerlifting University Of Minnesota:"
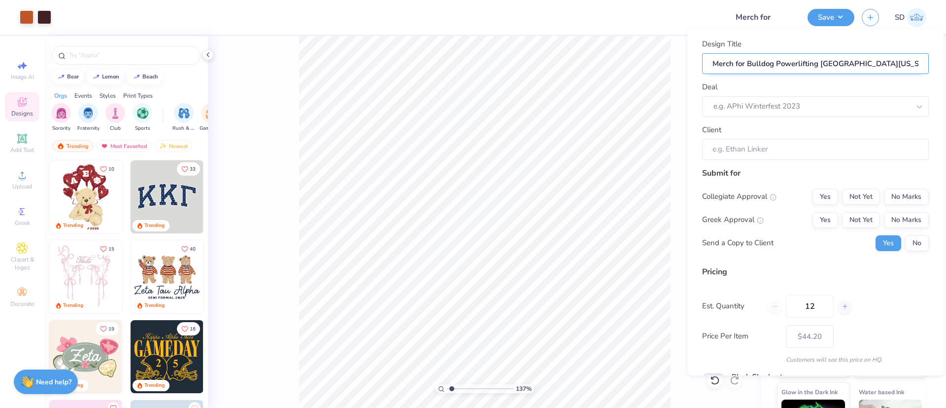
type input "1.36638189969998"
type input "Merch for Bulldog Powerlifting University Of Minnesota:"
click at [785, 101] on div at bounding box center [802, 106] width 176 height 13
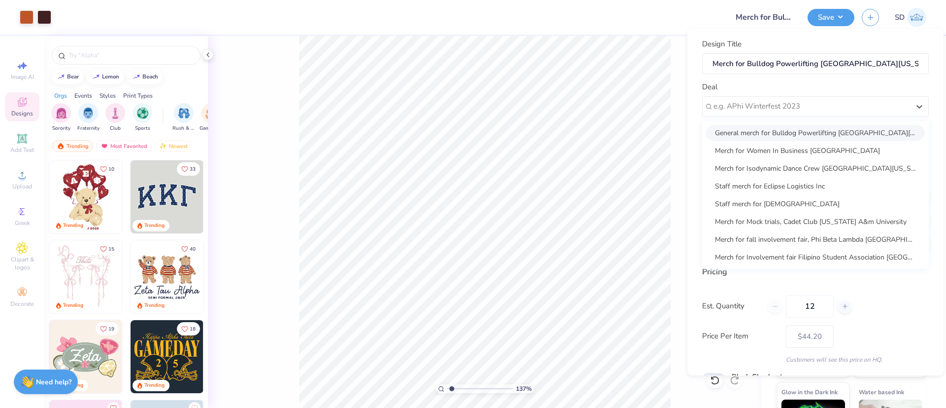
click at [783, 132] on div "General merch for Bulldog Powerlifting [GEOGRAPHIC_DATA][US_STATE]" at bounding box center [815, 133] width 219 height 16
type input "1.36638189969998"
type input "[PERSON_NAME]"
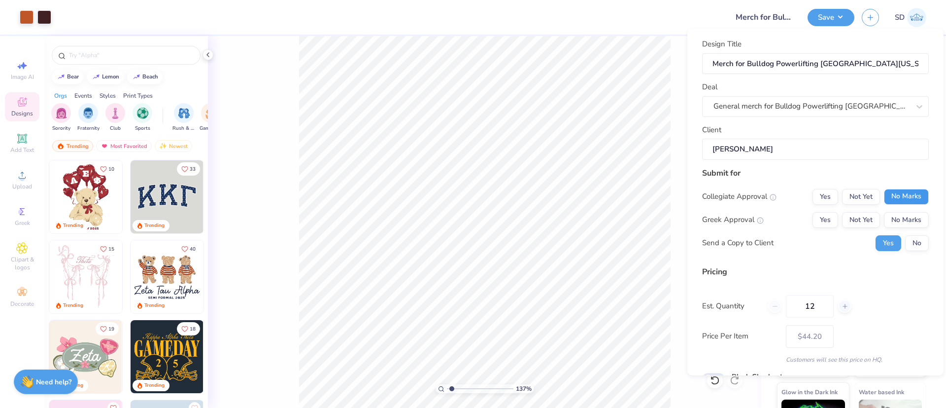
click at [894, 195] on button "No Marks" at bounding box center [906, 197] width 45 height 16
click at [895, 222] on button "No Marks" at bounding box center [906, 220] width 45 height 16
type input "$44.20"
click at [905, 242] on button "No" at bounding box center [917, 243] width 24 height 16
type input "1.36638189969998"
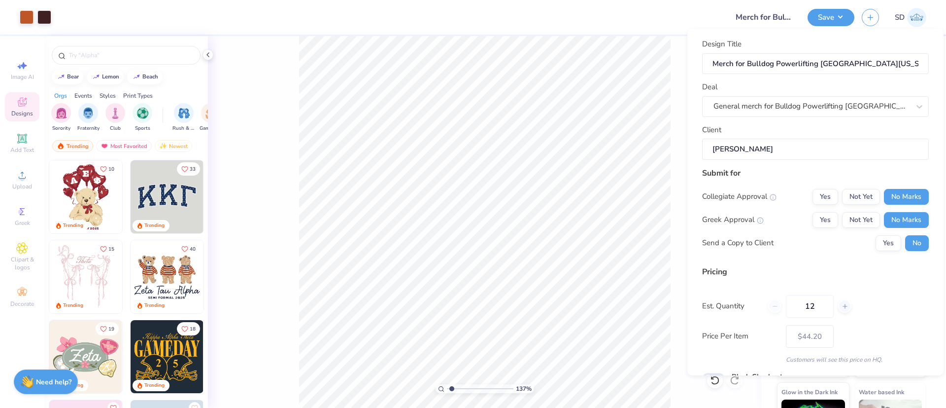
scroll to position [50, 0]
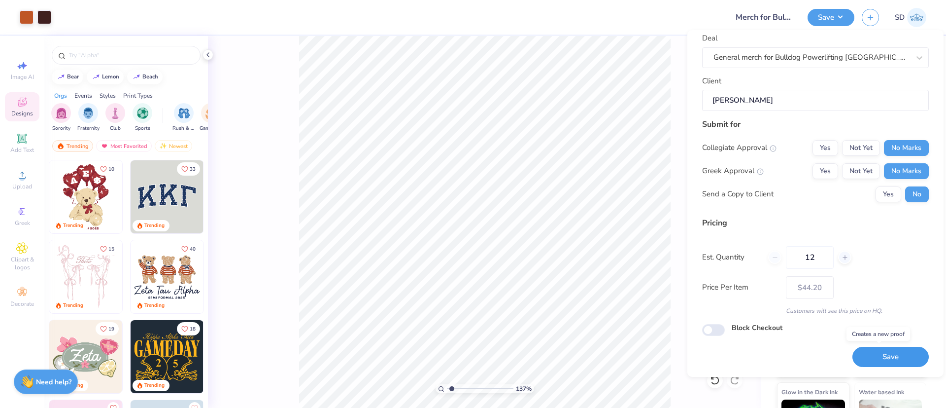
click at [854, 365] on button "Save" at bounding box center [891, 357] width 76 height 20
type input "$44.20"
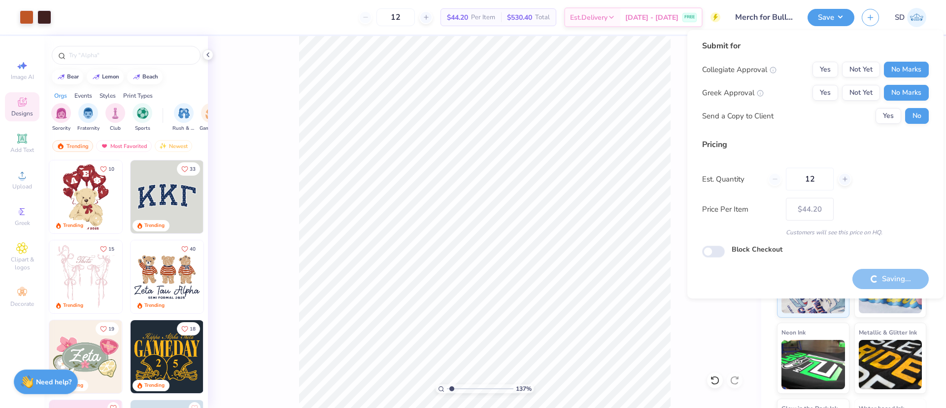
type input "1.36638189969998"
type input "$44.20"
type input "1.36638189969998"
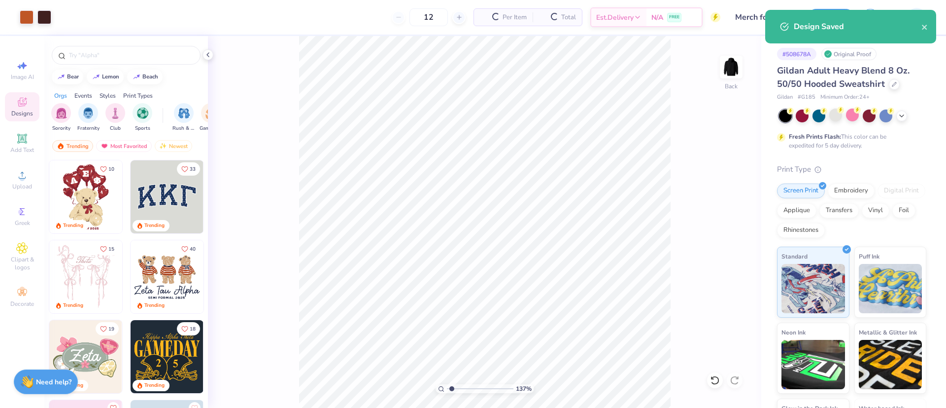
type input "– –"
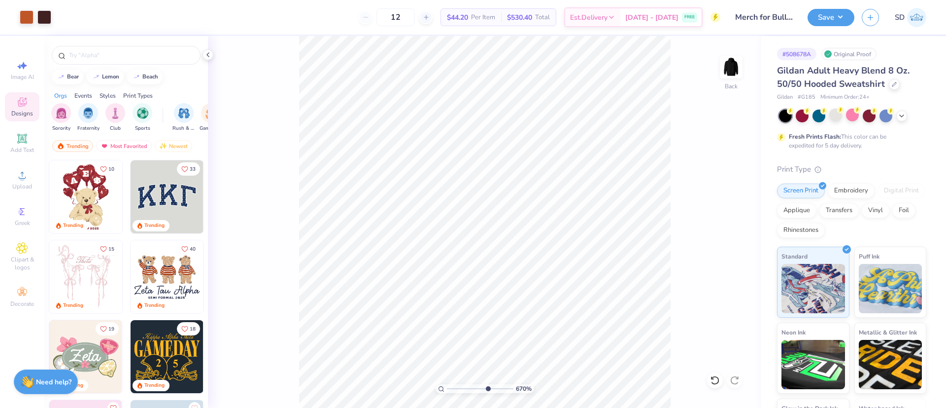
drag, startPoint x: 455, startPoint y: 385, endPoint x: 487, endPoint y: 381, distance: 31.8
click at [487, 384] on input "range" at bounding box center [480, 388] width 67 height 9
click at [833, 25] on div "Save" at bounding box center [831, 17] width 47 height 17
click at [831, 15] on button "Save" at bounding box center [831, 15] width 47 height 17
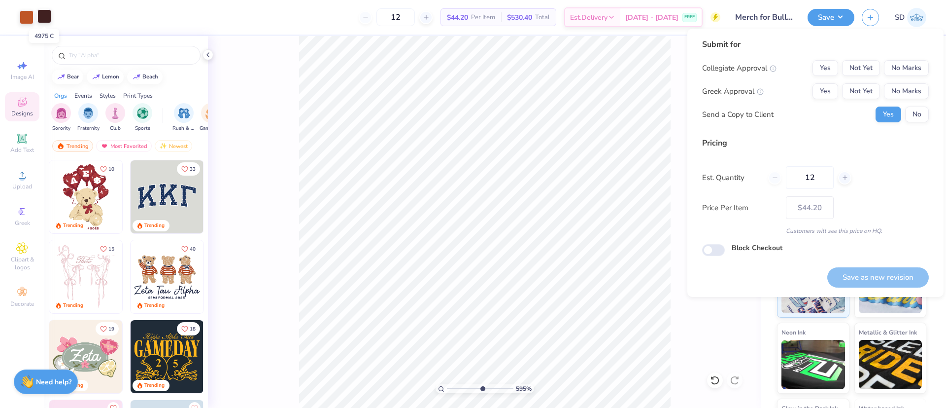
click at [44, 13] on div at bounding box center [44, 16] width 14 height 14
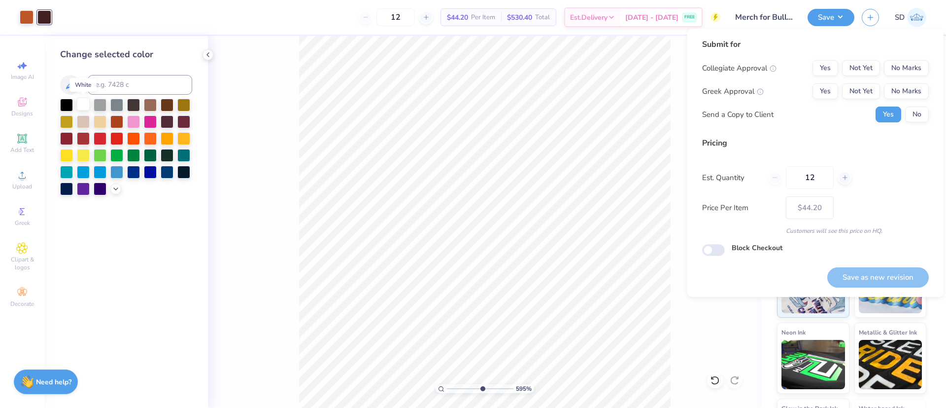
click at [81, 104] on div at bounding box center [83, 104] width 13 height 13
type input "5.95242799978943"
click at [123, 88] on input at bounding box center [140, 85] width 104 height 20
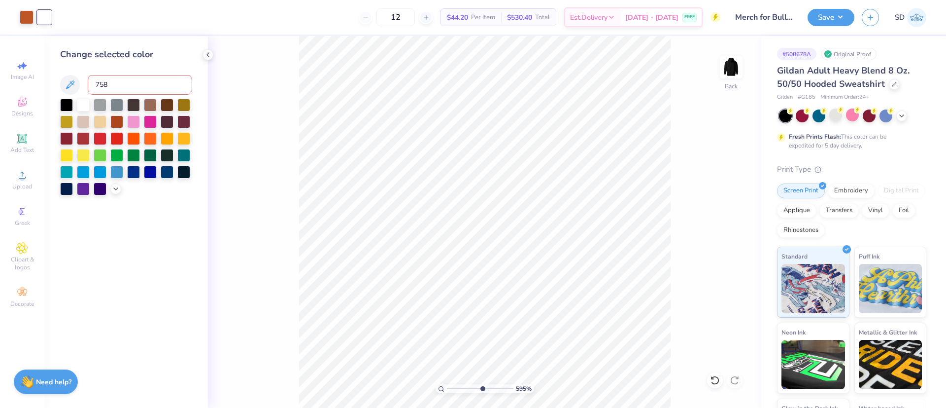
type input "7584"
click at [823, 19] on button "Save" at bounding box center [831, 15] width 47 height 17
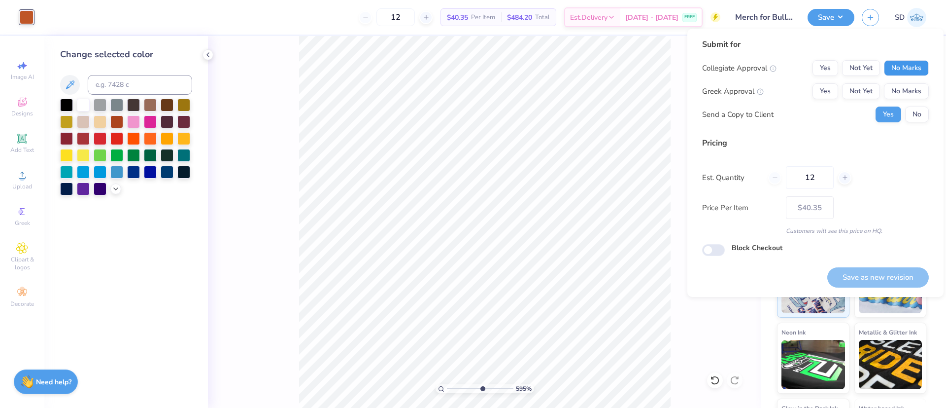
click at [907, 70] on button "No Marks" at bounding box center [906, 68] width 45 height 16
click at [913, 93] on button "No Marks" at bounding box center [906, 91] width 45 height 16
click at [921, 116] on button "No" at bounding box center [917, 114] width 24 height 16
type input "5.95242799978943"
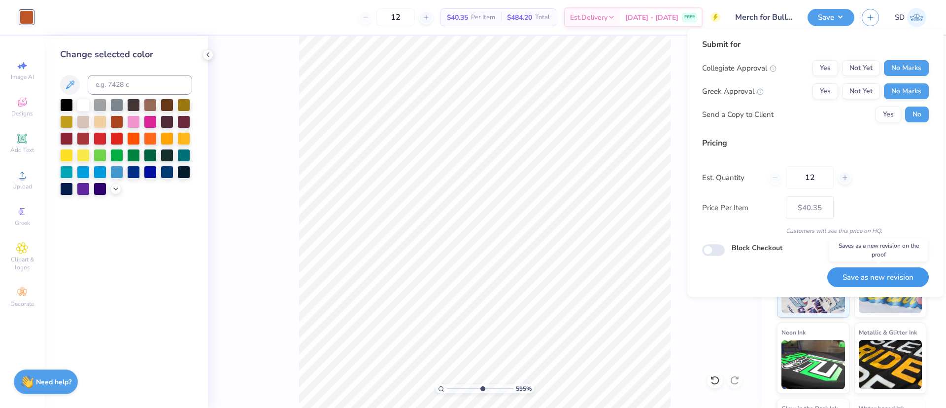
click at [899, 271] on button "Save as new revision" at bounding box center [879, 277] width 102 height 20
type input "$40.35"
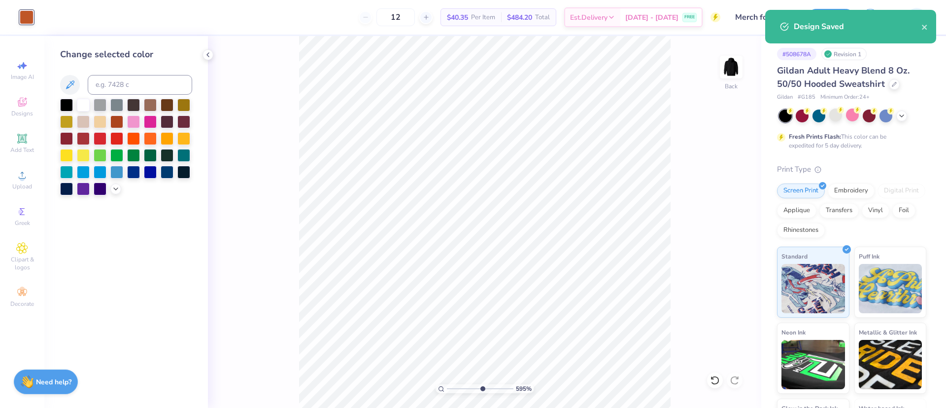
type input "5.95242799978943"
